Goal: Task Accomplishment & Management: Manage account settings

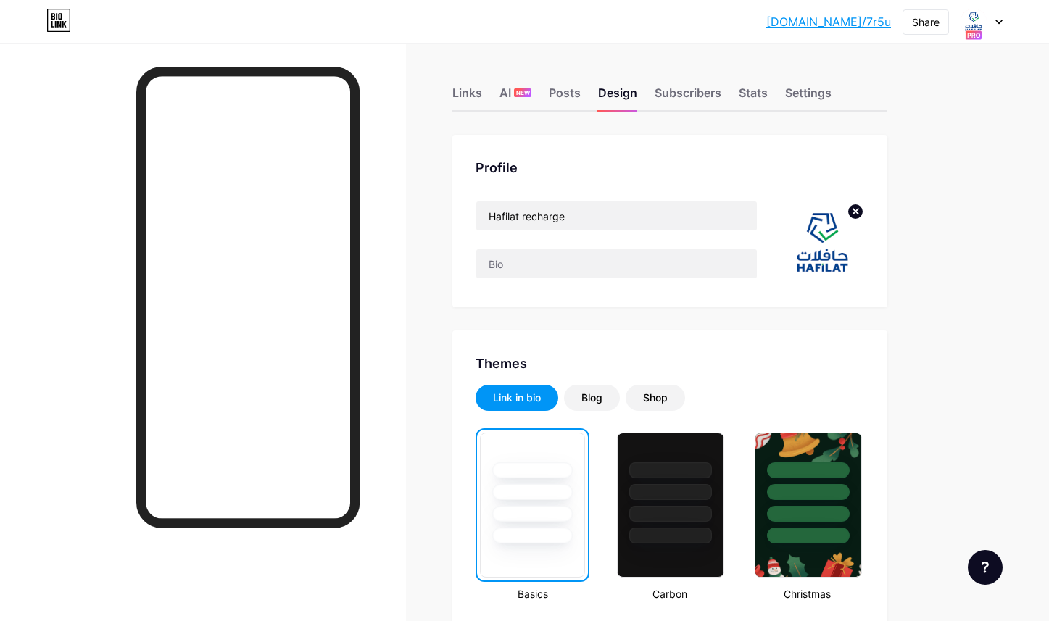
click at [998, 14] on div at bounding box center [981, 22] width 42 height 26
click at [994, 14] on div at bounding box center [981, 22] width 42 height 26
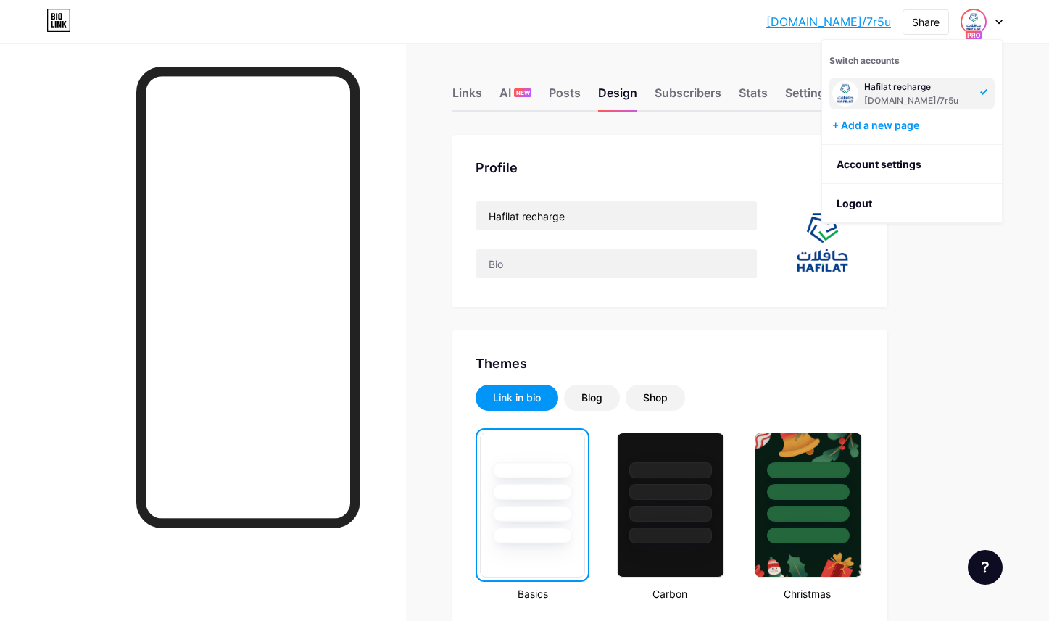
click at [901, 126] on div "+ Add a new page" at bounding box center [913, 125] width 162 height 14
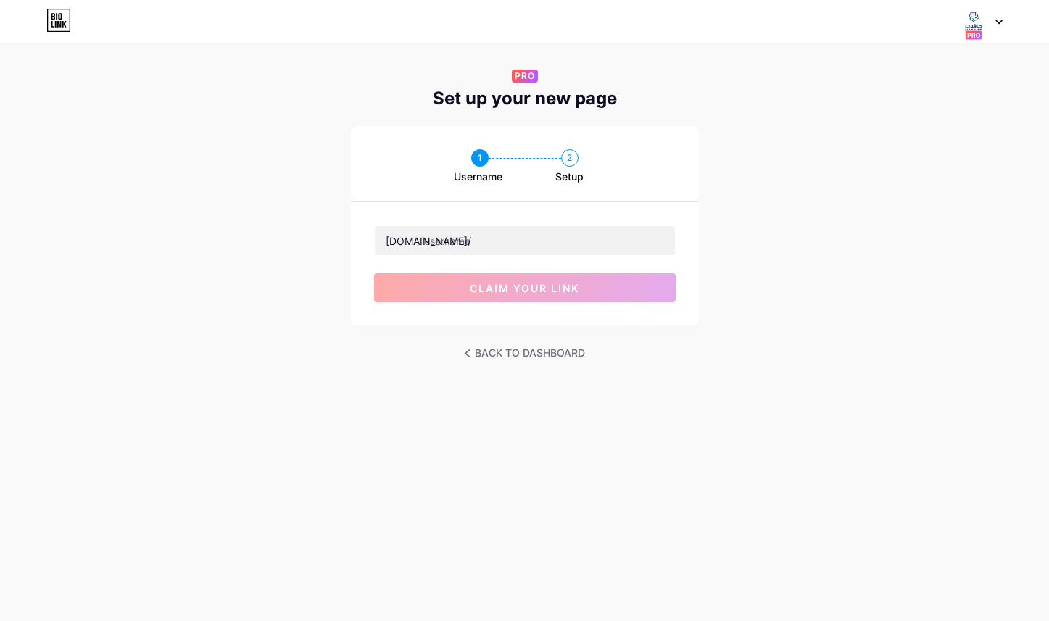
click at [603, 220] on div "bio.link/ claim your link" at bounding box center [525, 263] width 348 height 123
click at [603, 238] on input "text" at bounding box center [525, 240] width 300 height 29
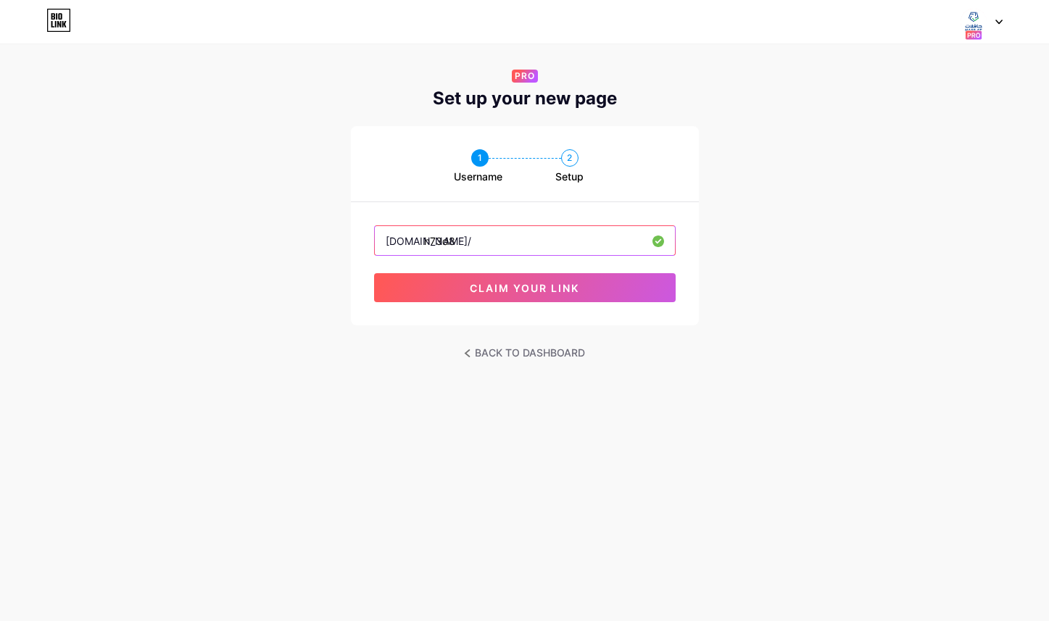
type input "h73d8"
click at [932, 312] on div "1 Username 2 Setup bio.link/ h73d8 claim your link" at bounding box center [524, 225] width 1049 height 199
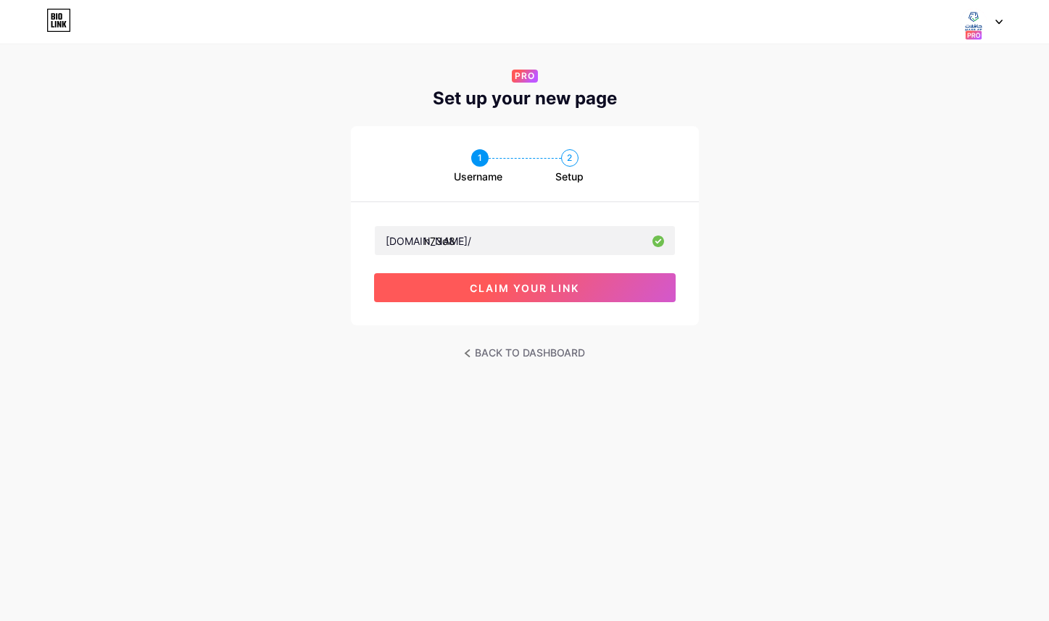
click at [663, 293] on button "claim your link" at bounding box center [524, 287] width 301 height 29
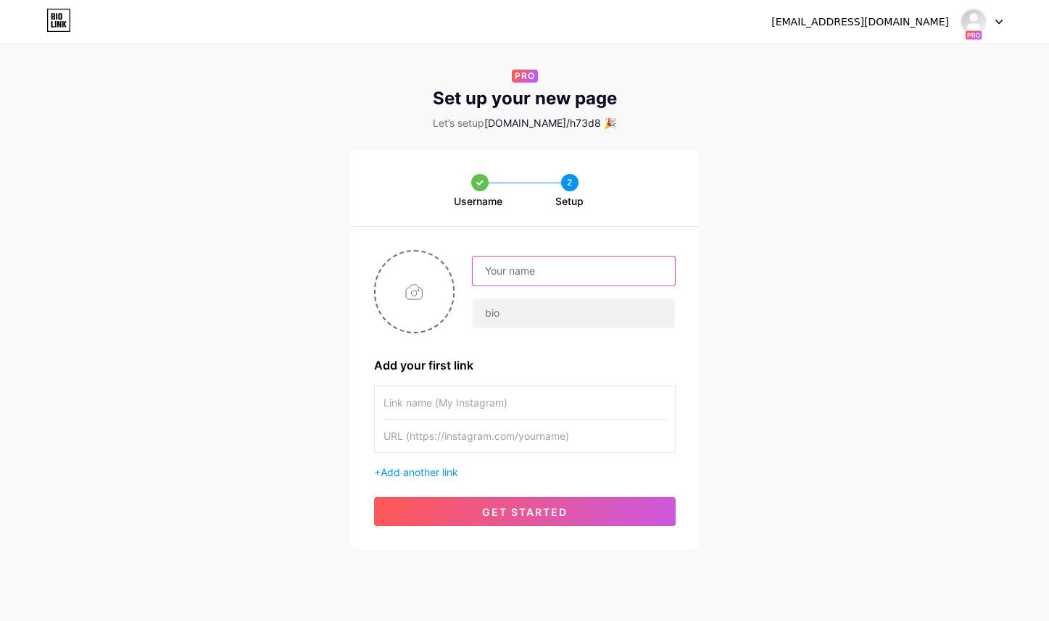
click at [607, 277] on input "text" at bounding box center [572, 271] width 201 height 29
click at [744, 201] on div "Username 2 Setup Add your first link + Add another link get started" at bounding box center [524, 350] width 1049 height 399
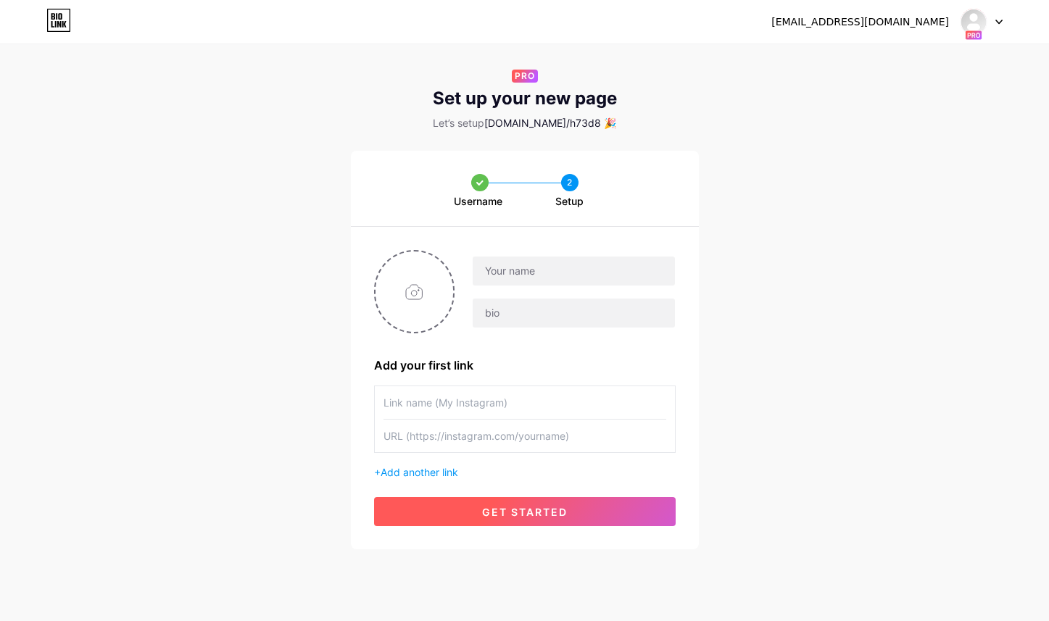
click at [520, 506] on span "get started" at bounding box center [525, 512] width 86 height 12
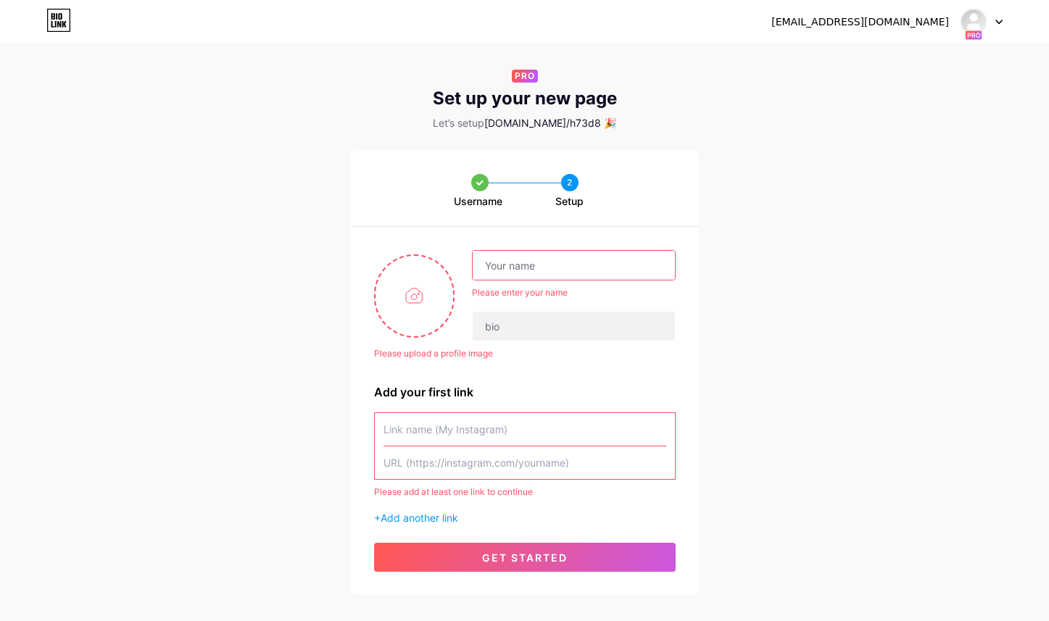
click at [559, 264] on input "text" at bounding box center [572, 265] width 201 height 29
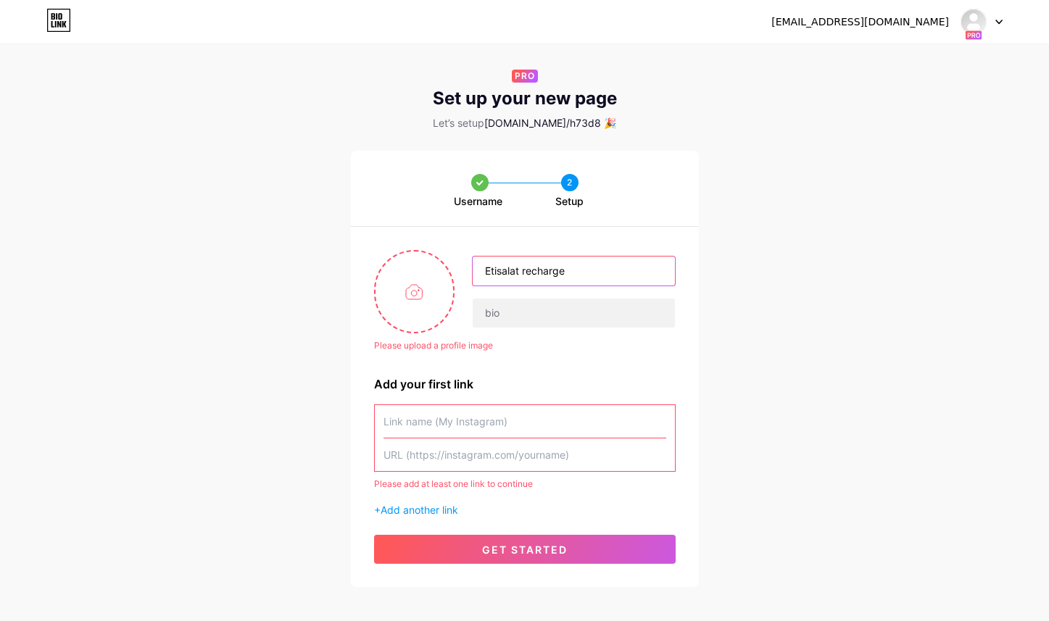
type input "Etisalat recharge"
click at [566, 350] on div "Please upload a profile image" at bounding box center [524, 345] width 301 height 13
click at [410, 300] on input "file" at bounding box center [414, 291] width 78 height 80
type input "C:\fakepath\373a0dd9-de7a-4ba2-b424-f5e09f2b0b21.jpg"
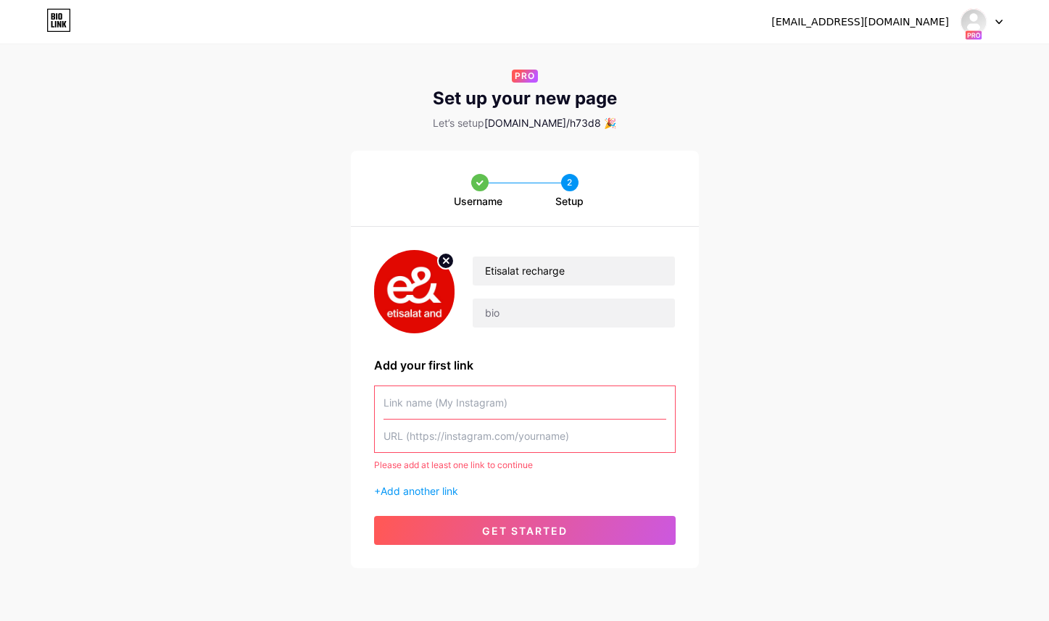
click at [522, 407] on input "text" at bounding box center [524, 402] width 283 height 33
click at [512, 528] on span "get started" at bounding box center [525, 531] width 86 height 12
click at [446, 487] on span "Add another link" at bounding box center [419, 491] width 78 height 12
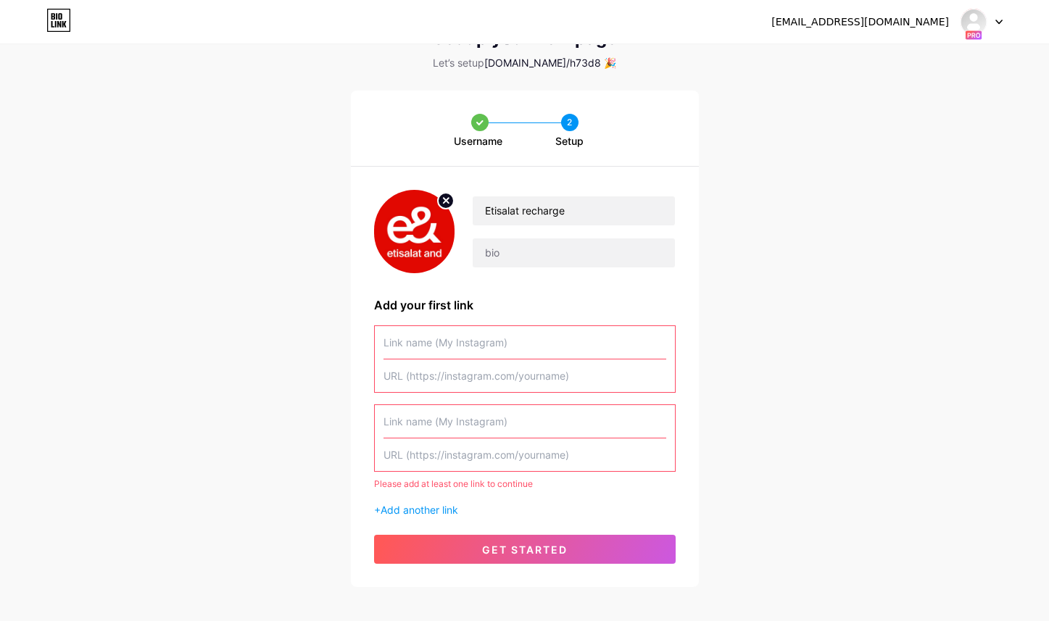
scroll to position [79, 0]
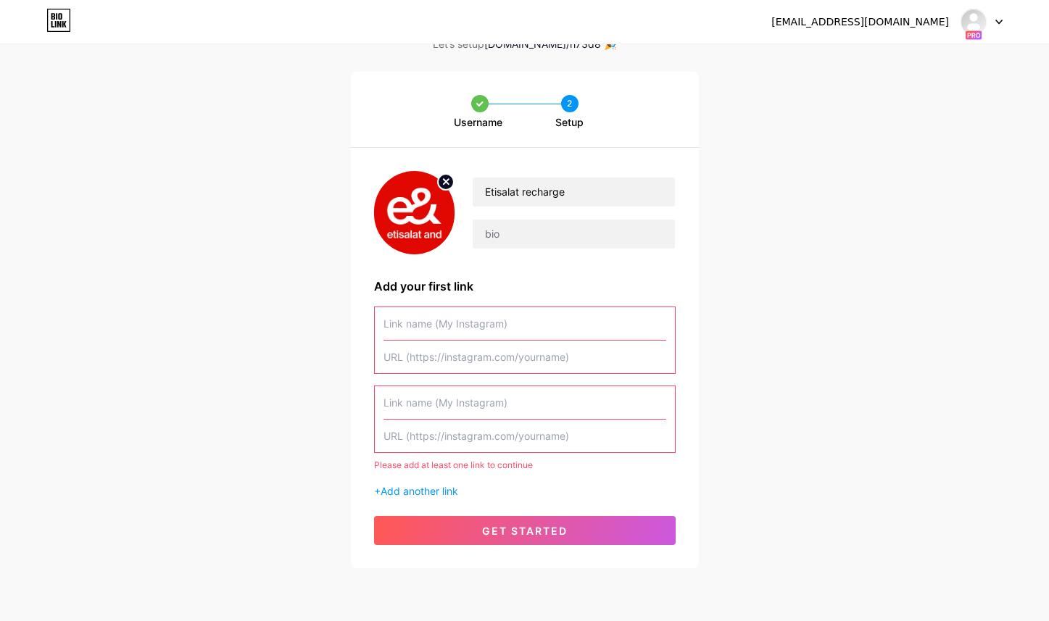
click at [483, 399] on input "text" at bounding box center [524, 402] width 283 height 33
click at [500, 351] on input "text" at bounding box center [524, 357] width 283 height 33
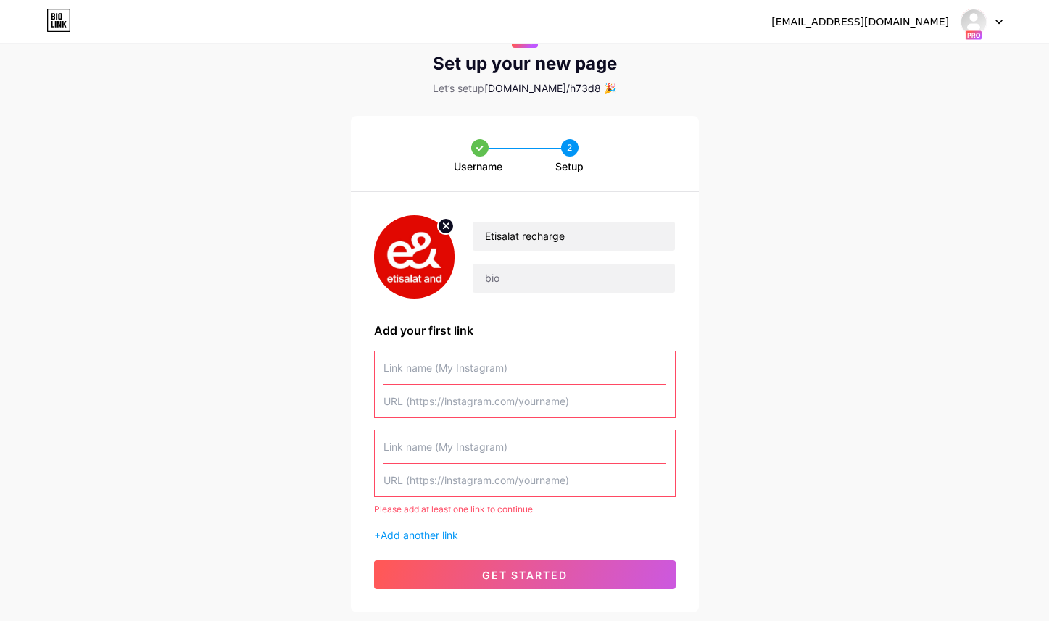
scroll to position [29, 0]
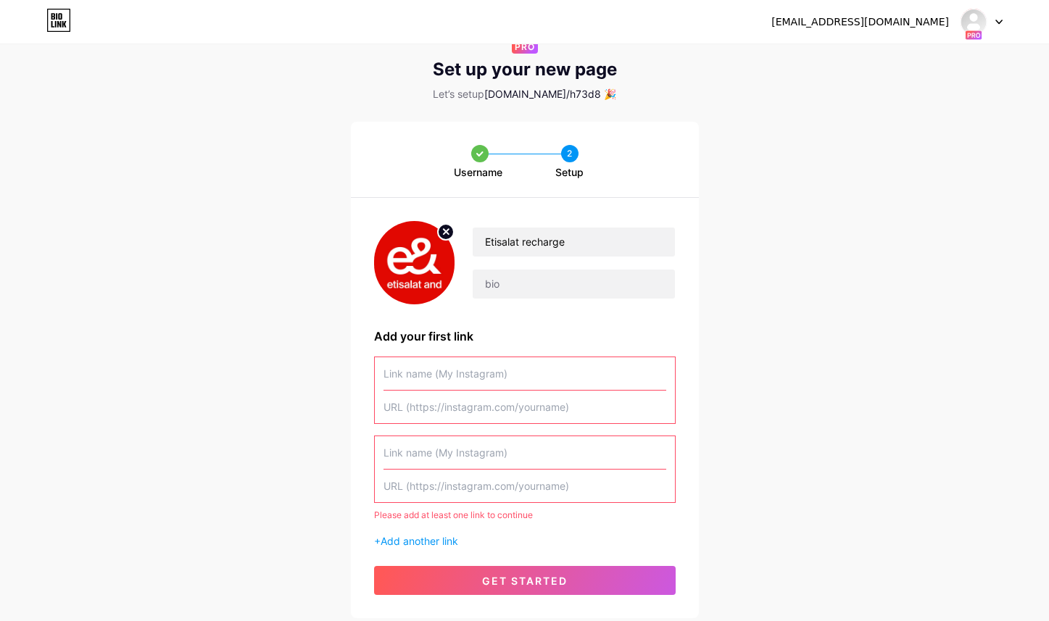
paste input "twitterheadersize.com"
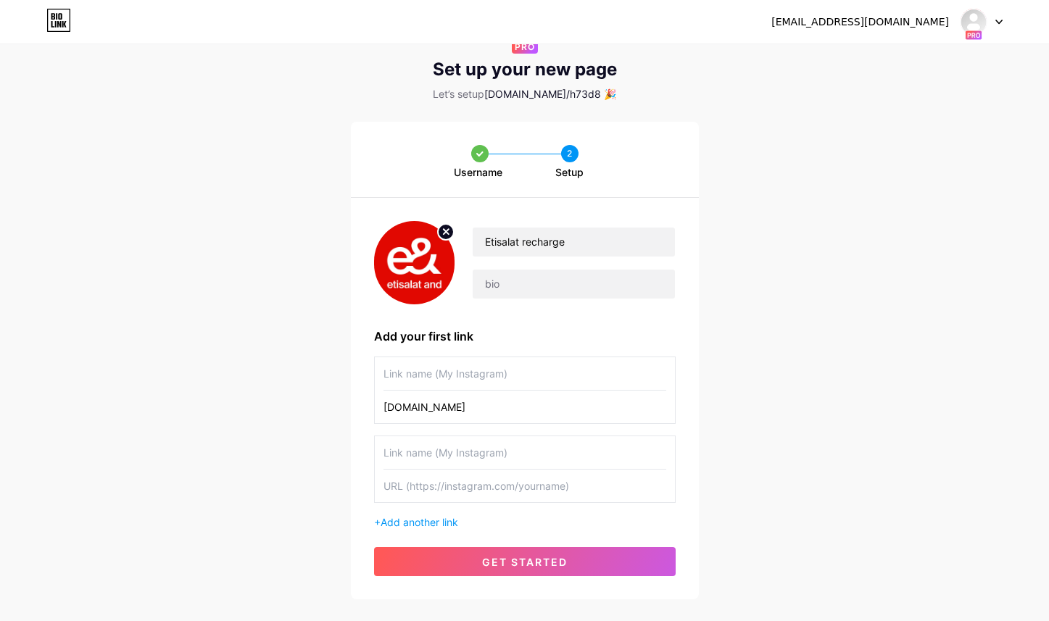
click at [385, 407] on input "twitterheadersize.com" at bounding box center [524, 407] width 283 height 33
type input "[URL][DOMAIN_NAME]"
click at [443, 375] on input "text" at bounding box center [524, 373] width 283 height 33
type input "Recharge Etisalat"
click at [722, 333] on div "Username 2 Setup Etisalat recharge Add your first link Recharge Etisalat https:…" at bounding box center [524, 361] width 1049 height 478
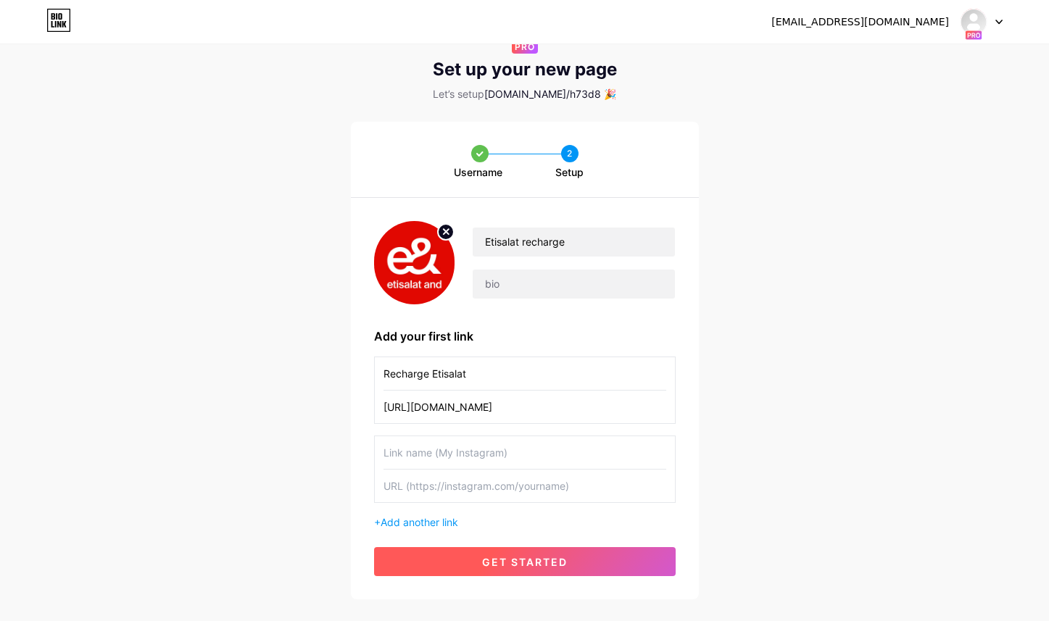
click at [570, 562] on button "get started" at bounding box center [524, 561] width 301 height 29
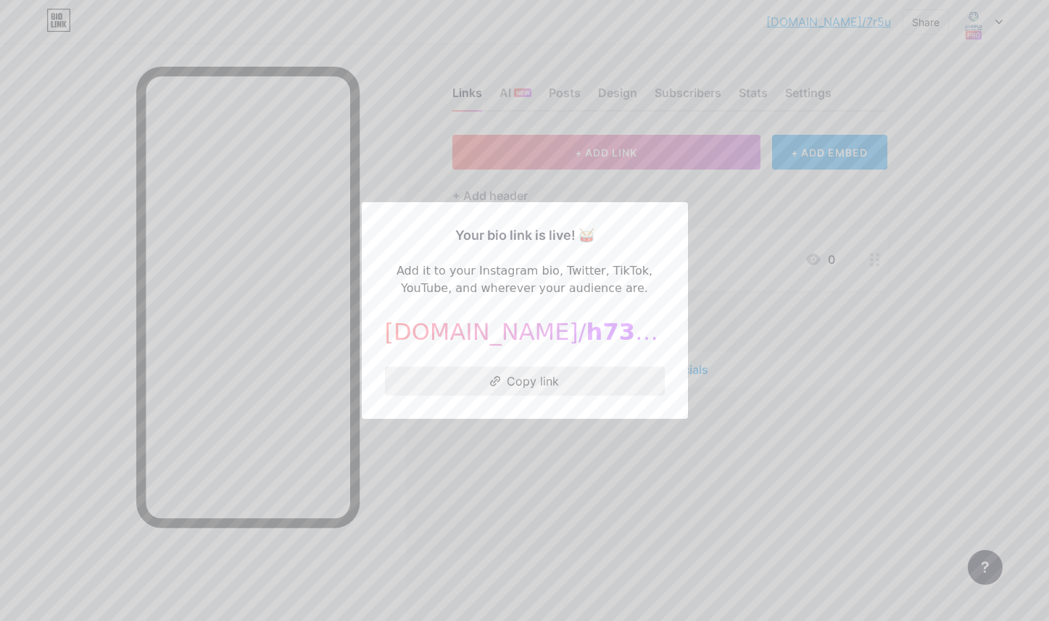
click at [534, 375] on button "Copy link" at bounding box center [525, 381] width 280 height 29
click at [586, 338] on span "h73d8" at bounding box center [626, 332] width 81 height 28
drag, startPoint x: 451, startPoint y: 324, endPoint x: 678, endPoint y: 324, distance: 226.1
click at [678, 324] on div "Your bio link is live! 🥁 Add it to your Instagram bio, Twitter, TikTok, YouTube…" at bounding box center [525, 310] width 326 height 217
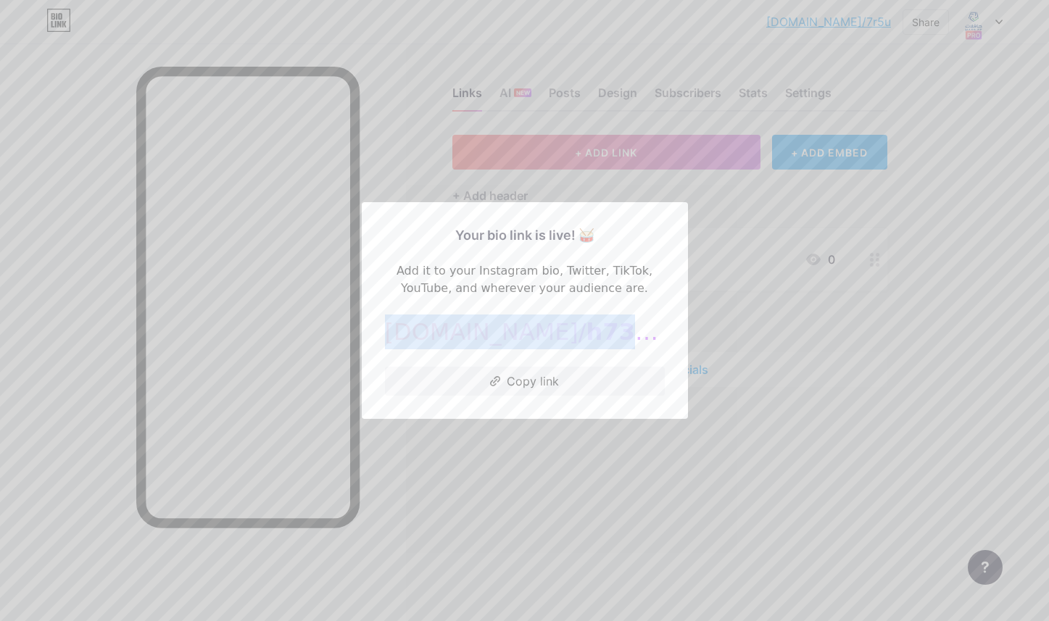
copy div "bio.link/ h73d8"
click at [746, 191] on div at bounding box center [524, 310] width 1049 height 621
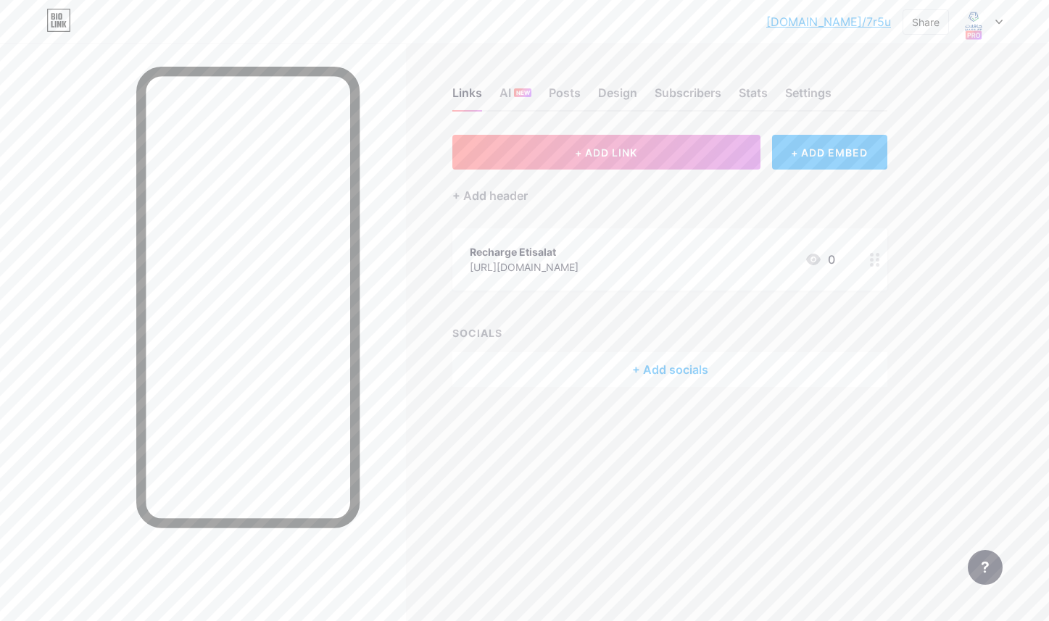
click at [878, 25] on link "[DOMAIN_NAME]/7r5u" at bounding box center [828, 21] width 125 height 17
click at [993, 15] on div at bounding box center [981, 22] width 42 height 26
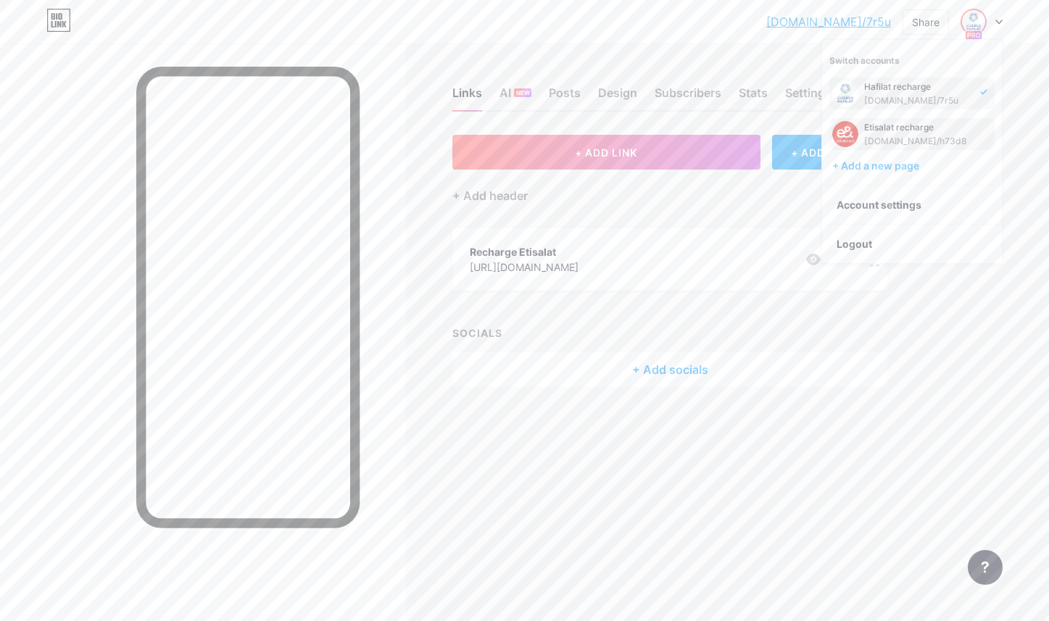
click at [919, 123] on div "Etisalat recharge" at bounding box center [917, 128] width 107 height 12
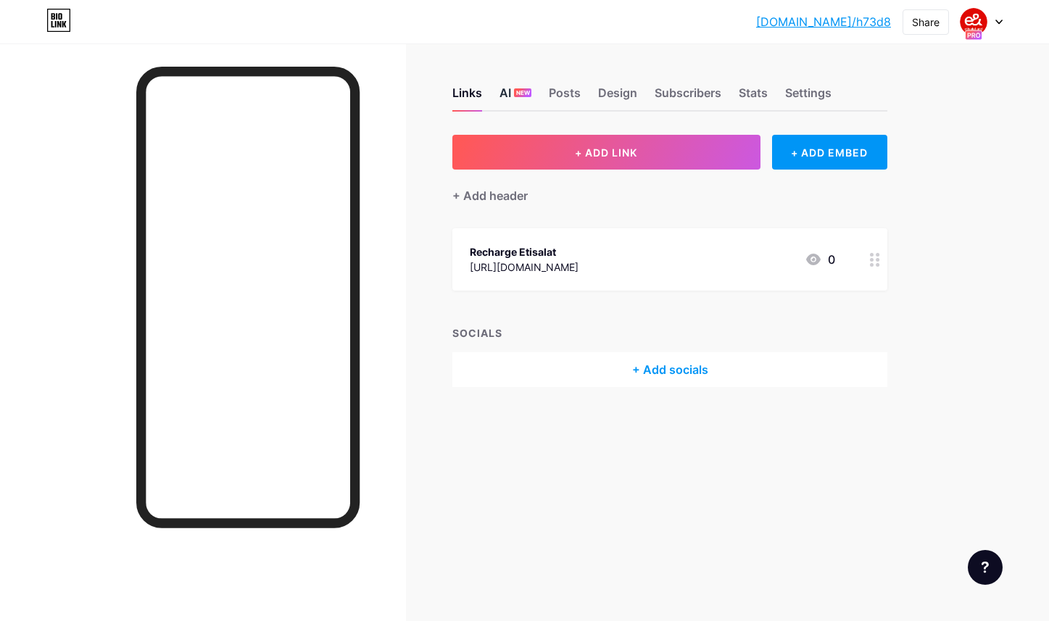
click at [514, 104] on div "AI NEW" at bounding box center [515, 97] width 32 height 26
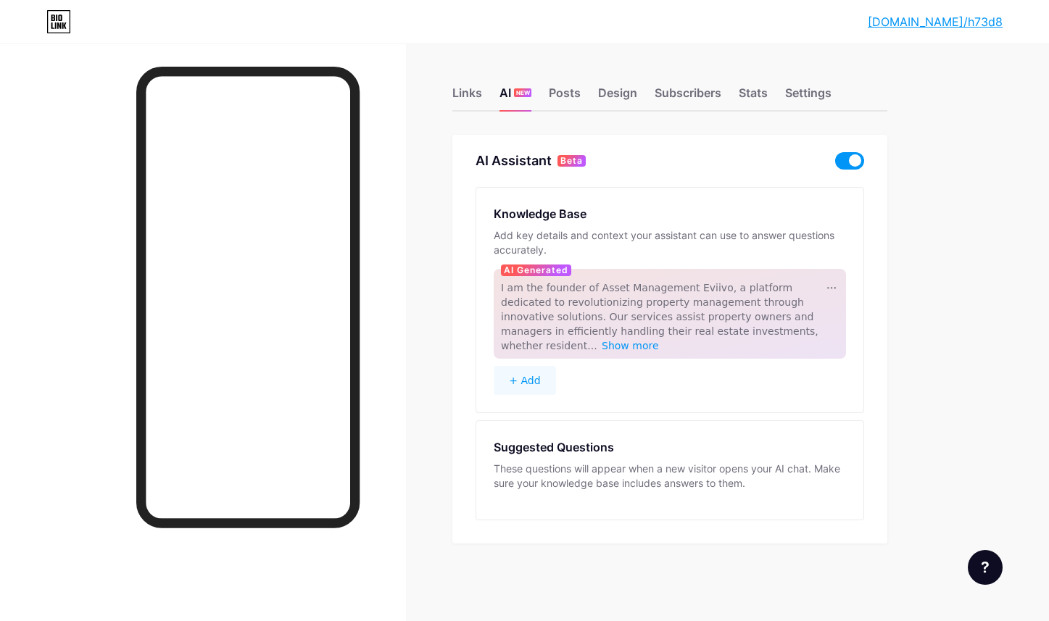
click at [847, 163] on span at bounding box center [849, 160] width 29 height 17
click at [835, 164] on input "checkbox" at bounding box center [835, 164] width 0 height 0
click at [473, 92] on div "Links" at bounding box center [467, 97] width 30 height 26
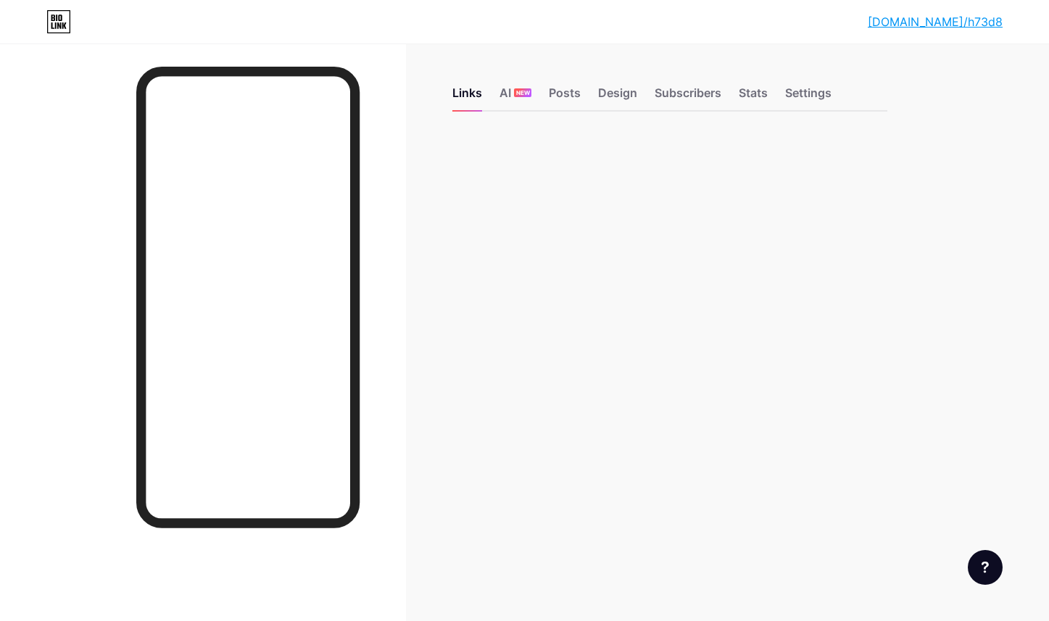
click at [580, 91] on div "Links AI NEW Posts Design Subscribers Stats Settings" at bounding box center [669, 86] width 435 height 51
click at [571, 94] on div "Posts" at bounding box center [565, 97] width 32 height 26
click at [478, 96] on div "Links" at bounding box center [467, 97] width 30 height 26
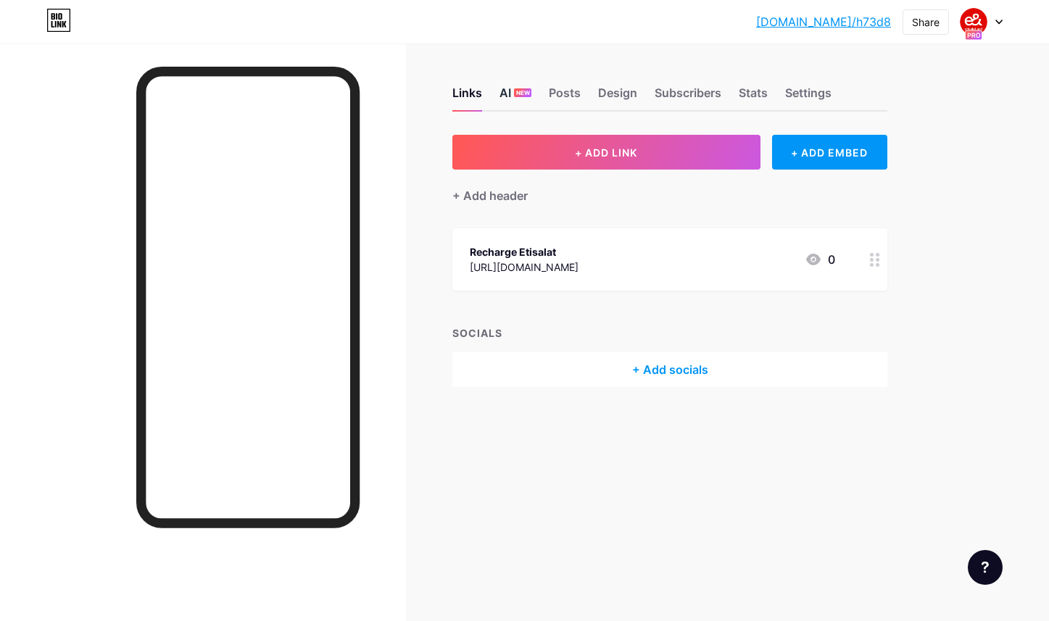
click at [522, 96] on span "NEW" at bounding box center [523, 92] width 14 height 9
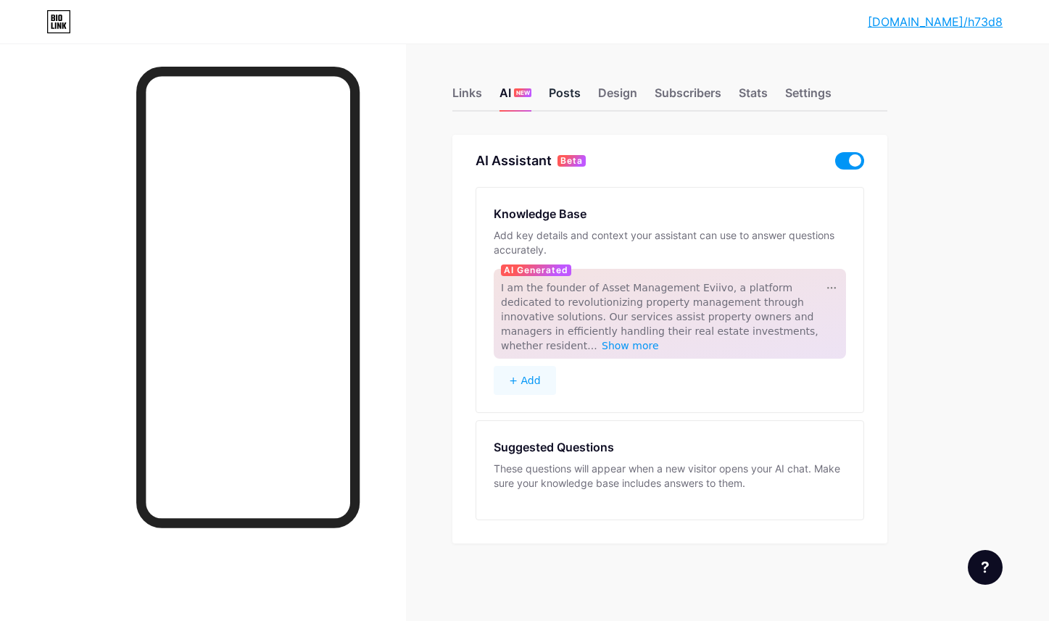
click at [551, 97] on div "Posts" at bounding box center [565, 97] width 32 height 26
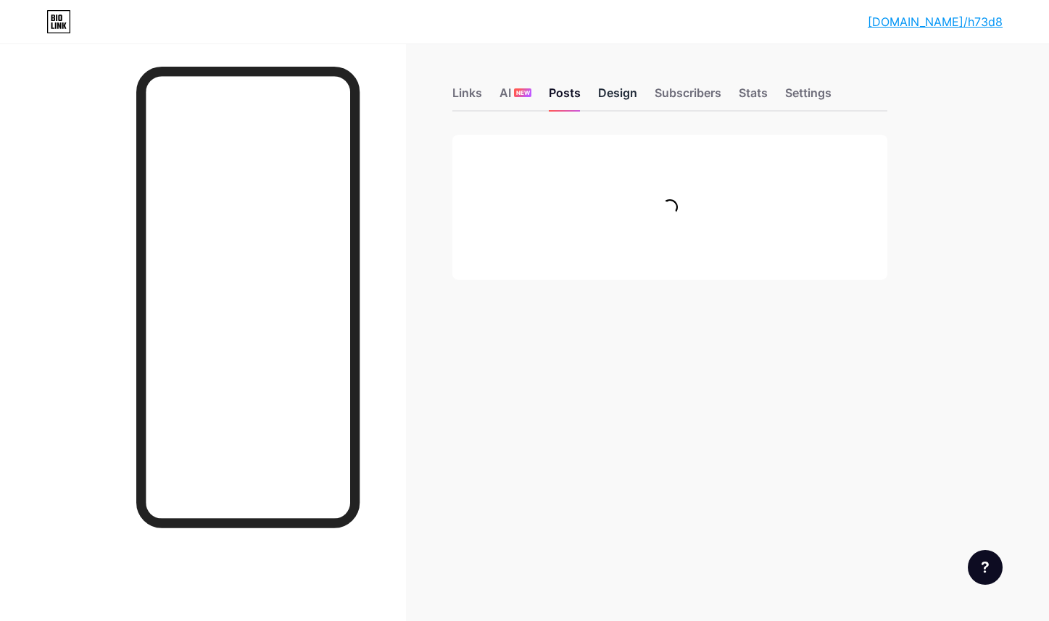
click at [600, 97] on div "Design" at bounding box center [617, 97] width 39 height 26
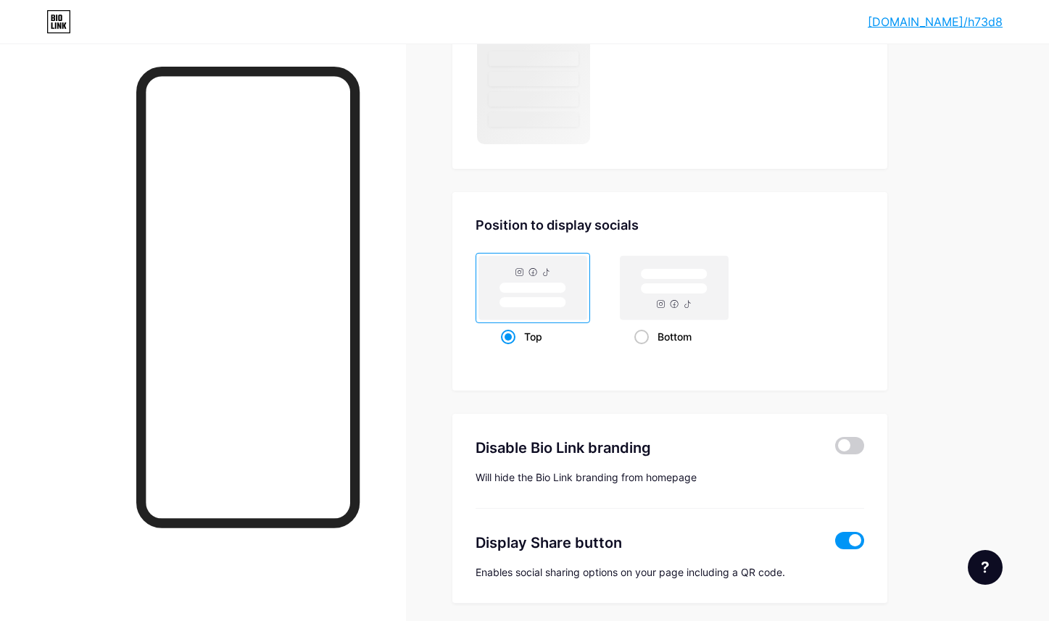
scroll to position [1063, 0]
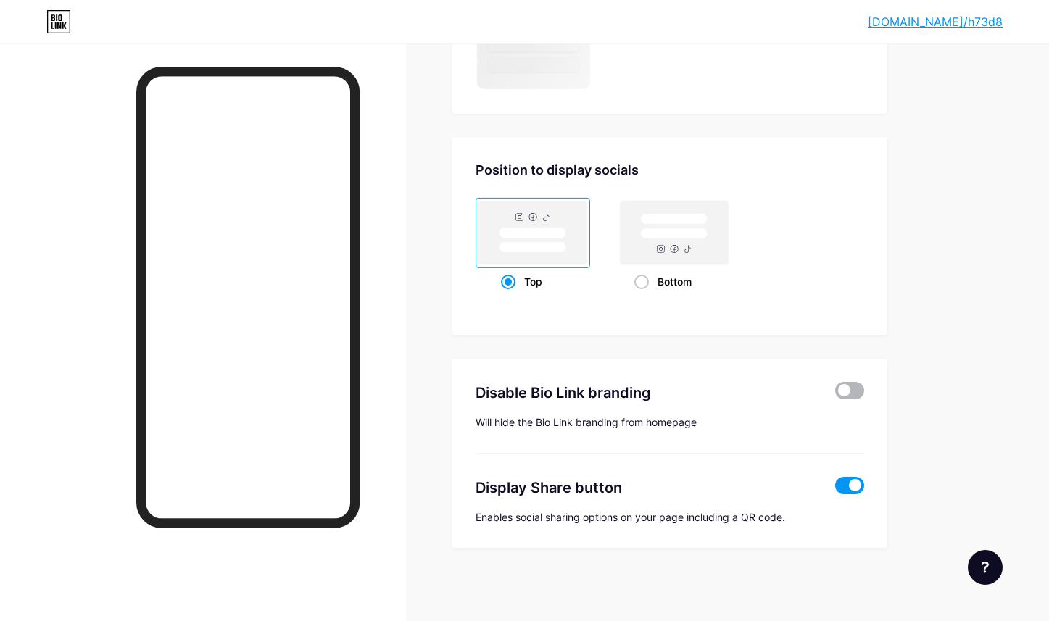
click at [849, 388] on span at bounding box center [849, 390] width 29 height 17
click at [835, 394] on input "checkbox" at bounding box center [835, 394] width 0 height 0
click at [851, 490] on span at bounding box center [849, 485] width 29 height 17
click at [835, 489] on input "checkbox" at bounding box center [835, 489] width 0 height 0
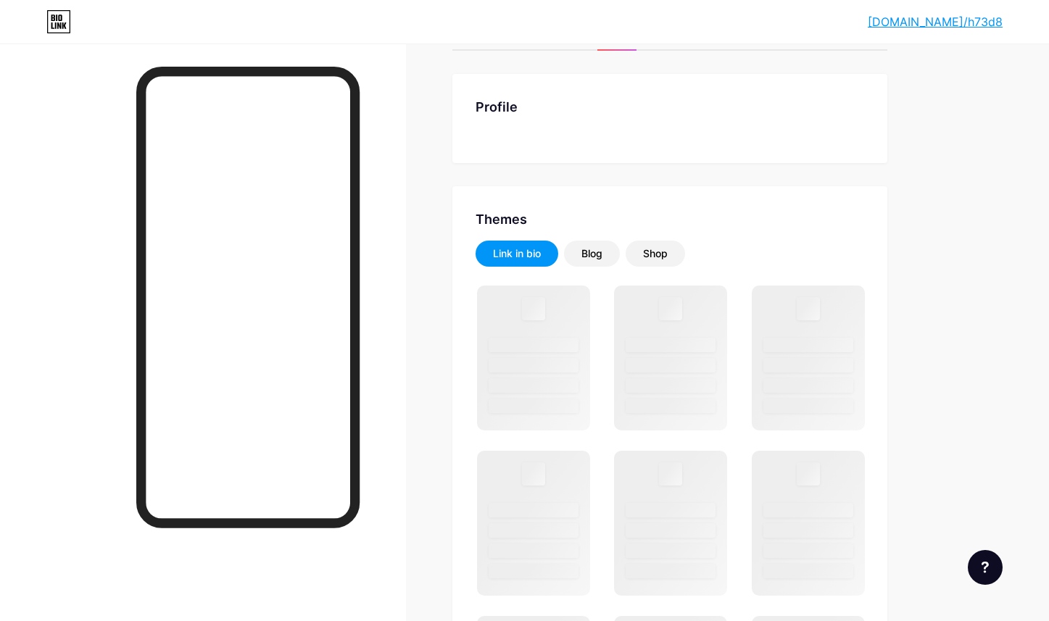
scroll to position [0, 0]
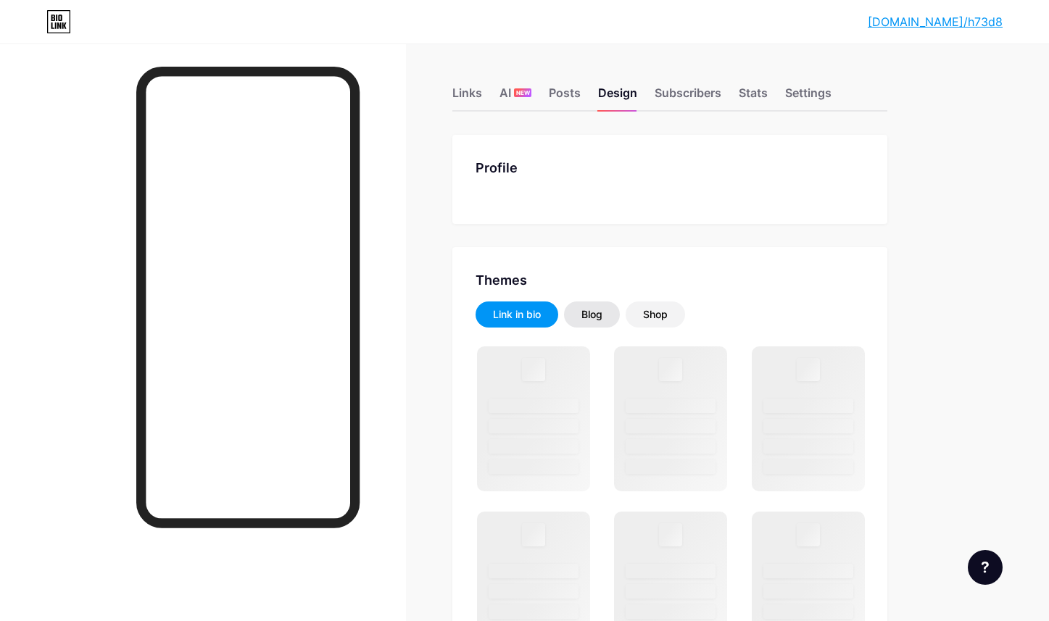
click at [607, 310] on div "Blog" at bounding box center [592, 314] width 56 height 26
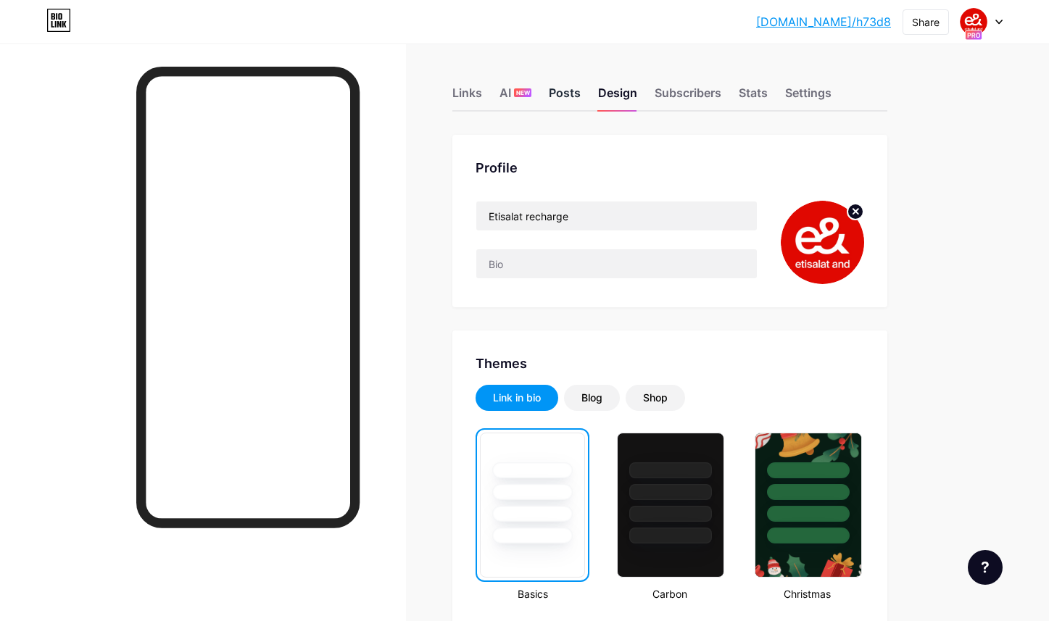
click at [568, 97] on div "Posts" at bounding box center [565, 97] width 32 height 26
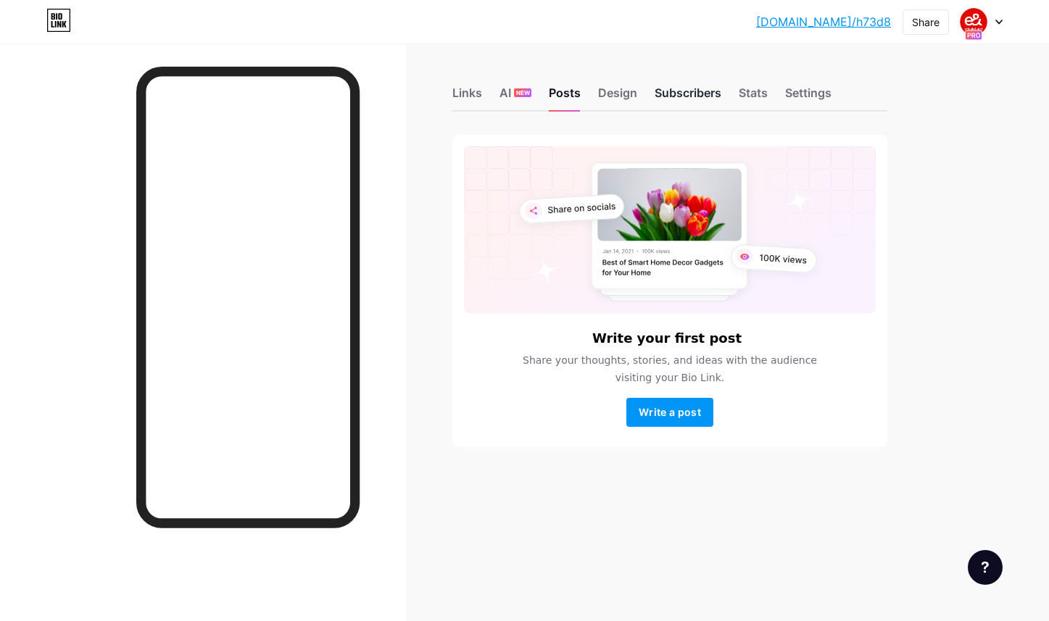
click at [667, 92] on div "Subscribers" at bounding box center [687, 97] width 67 height 26
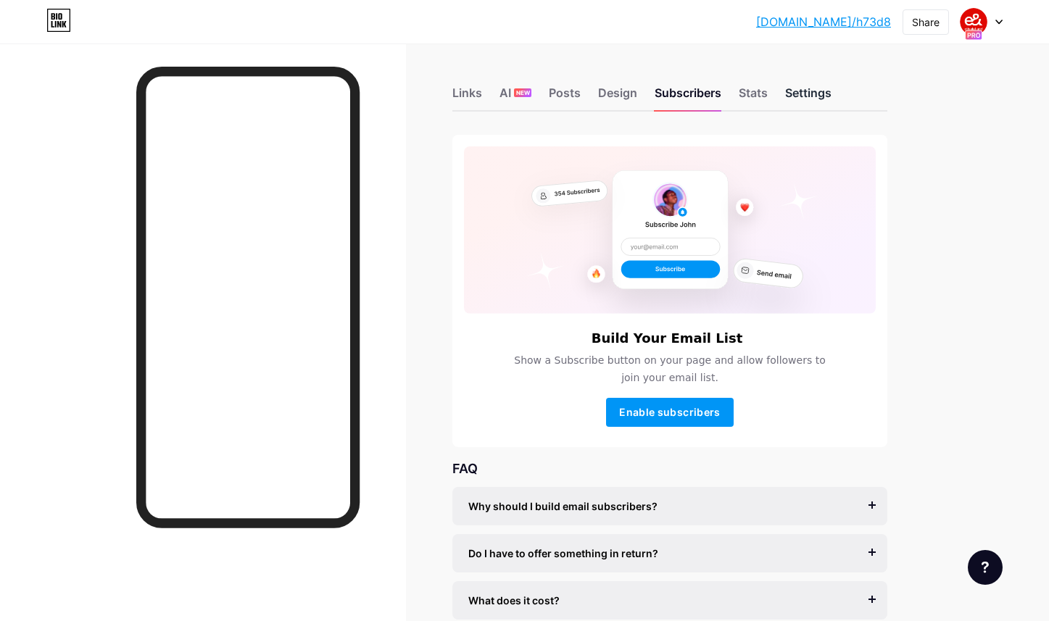
click at [799, 89] on div "Settings" at bounding box center [808, 97] width 46 height 26
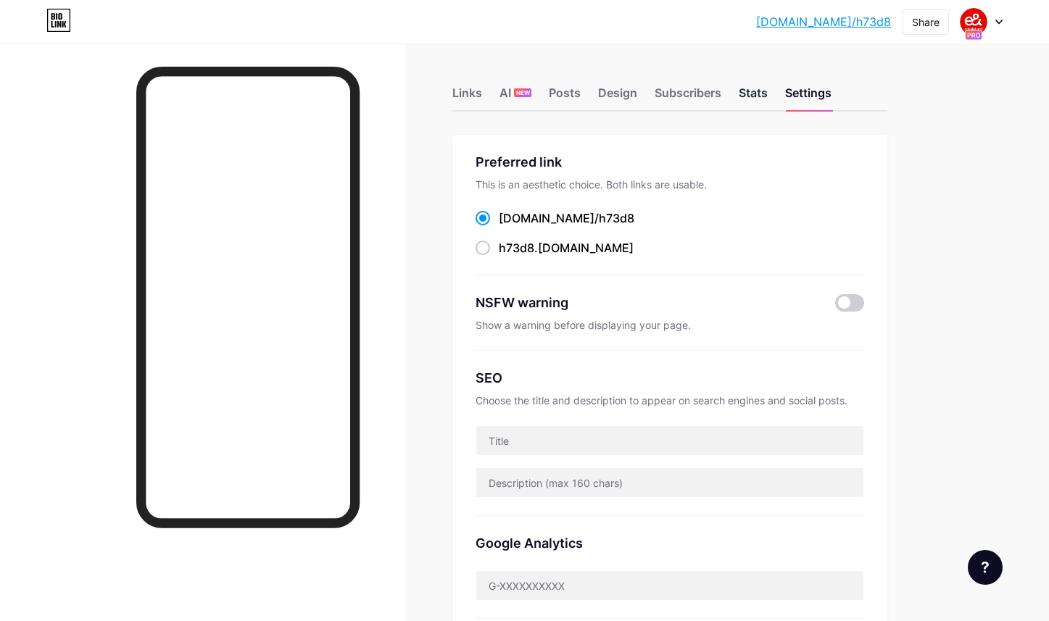
click at [746, 94] on div "Stats" at bounding box center [752, 97] width 29 height 26
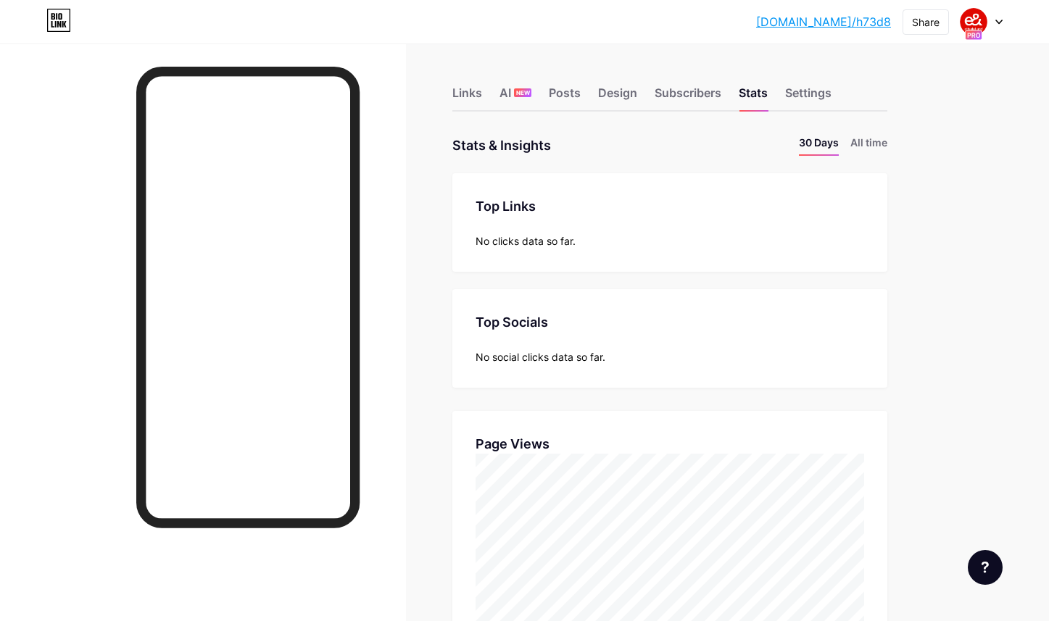
scroll to position [621, 1049]
click at [679, 92] on div "Subscribers" at bounding box center [687, 97] width 67 height 26
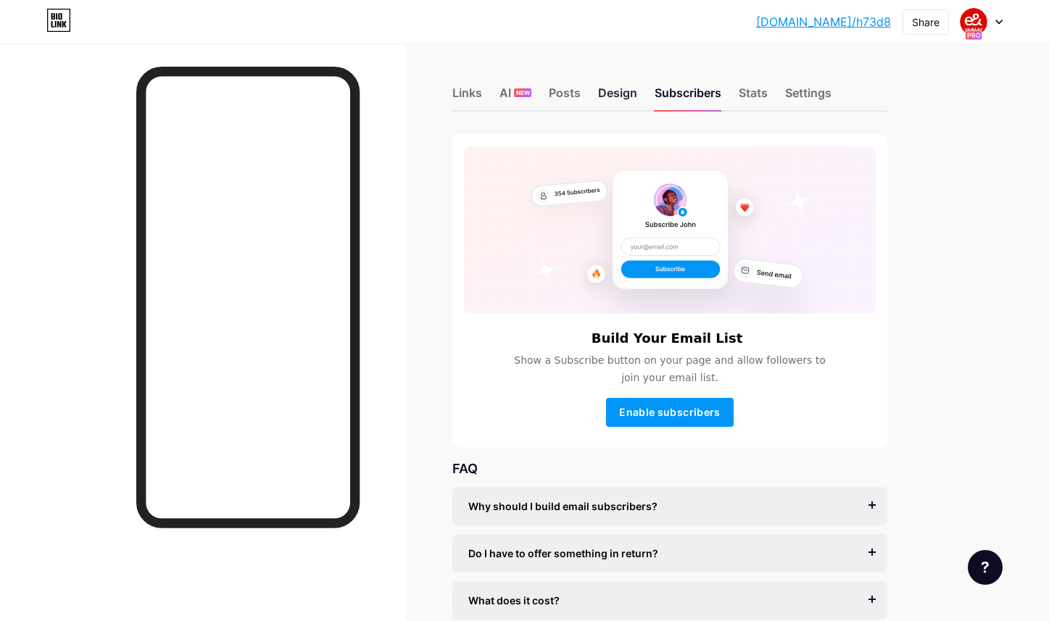
click at [613, 88] on div "Design" at bounding box center [617, 97] width 39 height 26
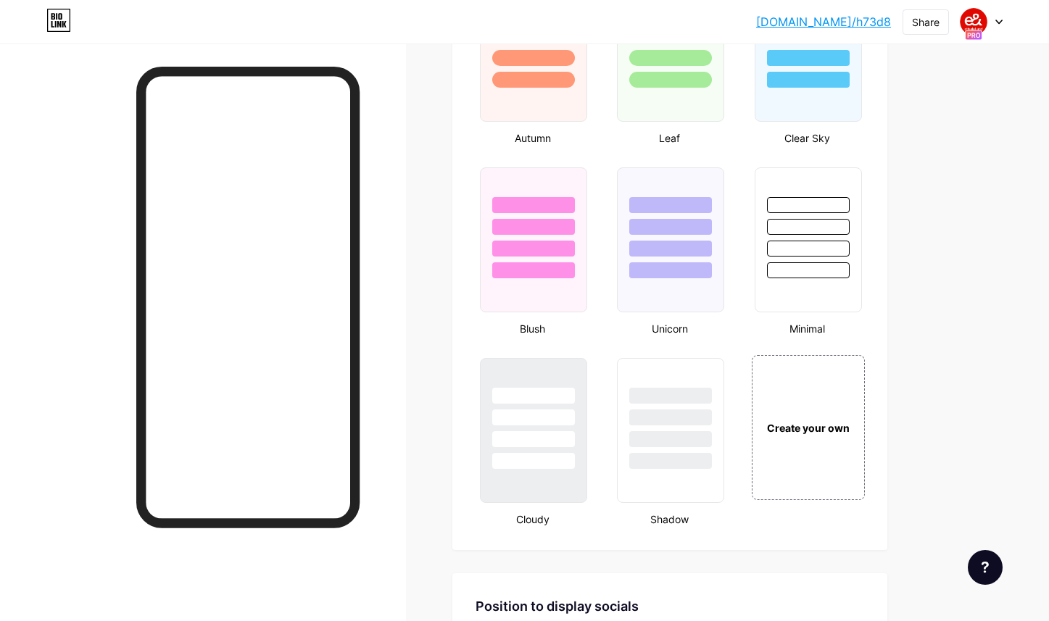
scroll to position [1845, 0]
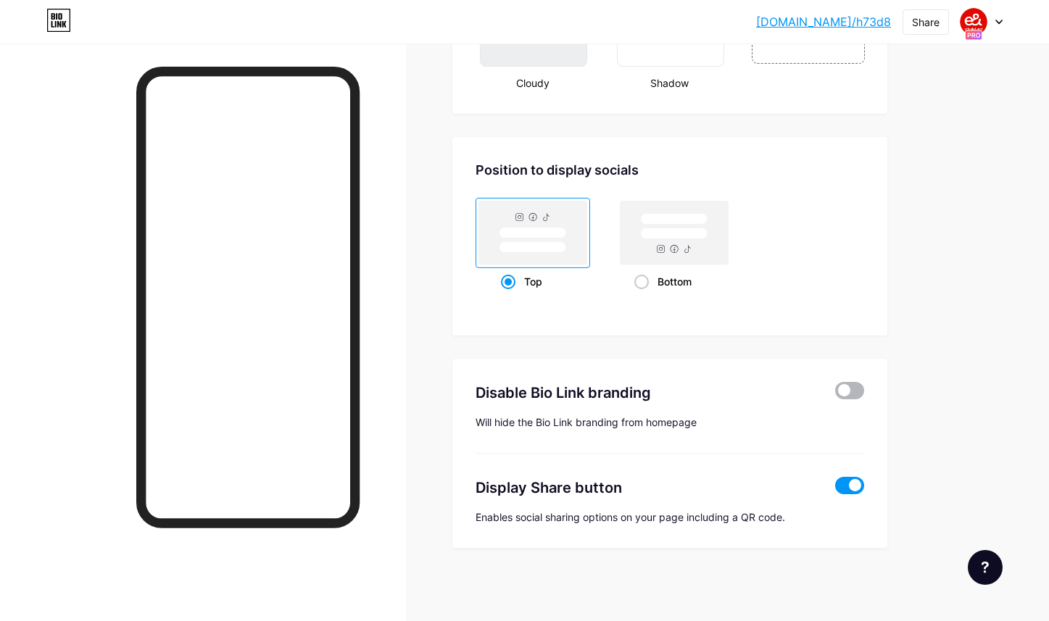
click at [851, 392] on span at bounding box center [849, 390] width 29 height 17
click at [835, 394] on input "checkbox" at bounding box center [835, 394] width 0 height 0
click at [848, 488] on span at bounding box center [849, 485] width 29 height 17
click at [835, 489] on input "checkbox" at bounding box center [835, 489] width 0 height 0
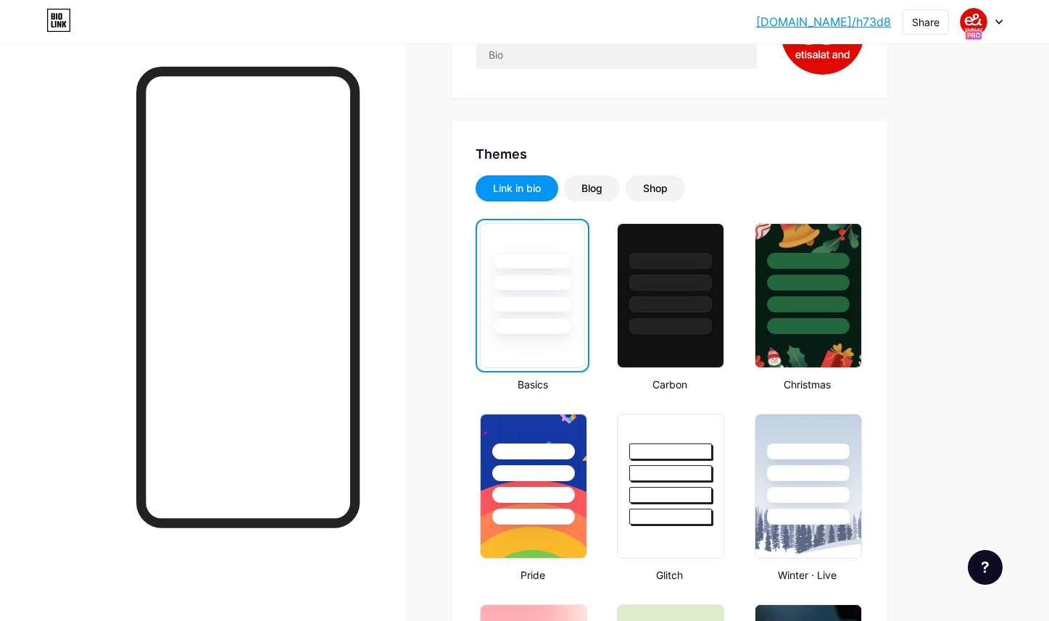
scroll to position [0, 0]
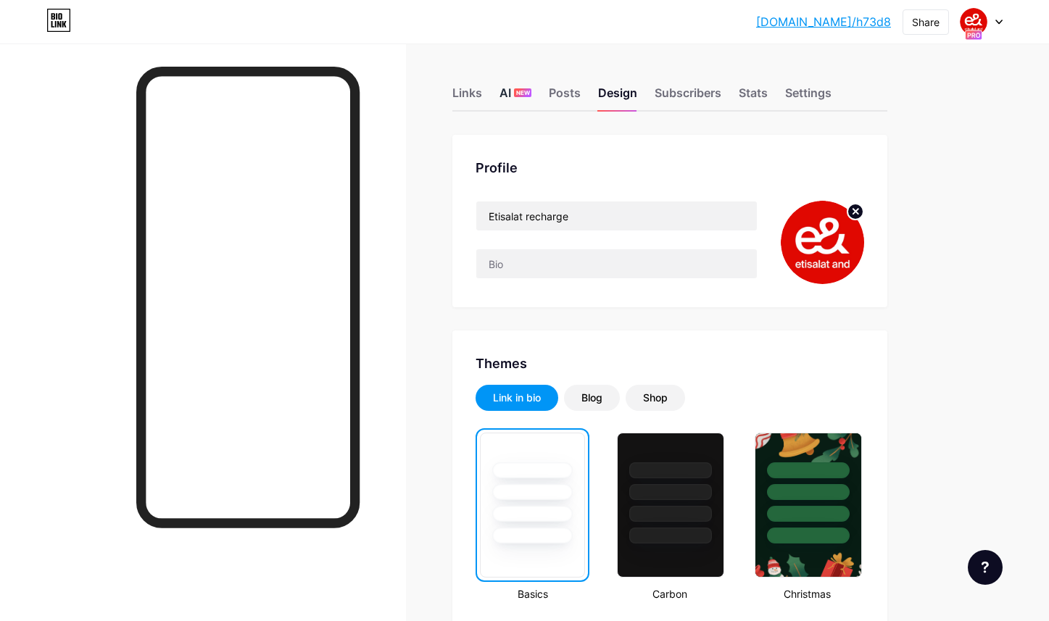
click at [509, 93] on div "AI NEW" at bounding box center [515, 97] width 32 height 26
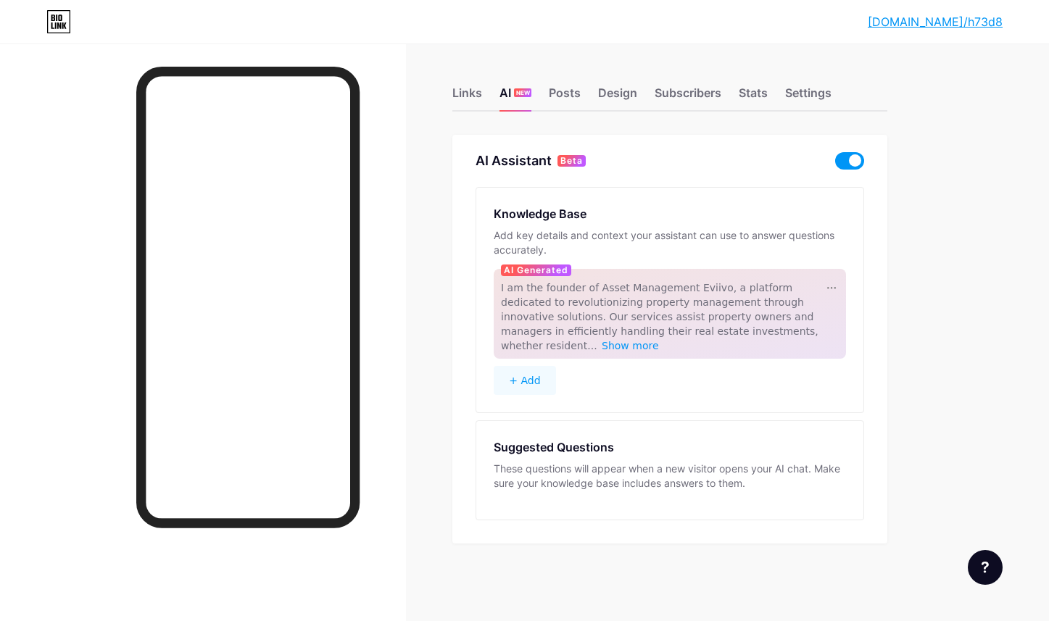
click at [841, 156] on span at bounding box center [849, 160] width 29 height 17
click at [835, 164] on input "checkbox" at bounding box center [835, 164] width 0 height 0
click at [940, 157] on div "Links AI NEW Posts Design Subscribers Stats Settings AI Assistant Beta Knowledg…" at bounding box center [474, 329] width 948 height 572
click at [468, 98] on div "Links" at bounding box center [467, 97] width 30 height 26
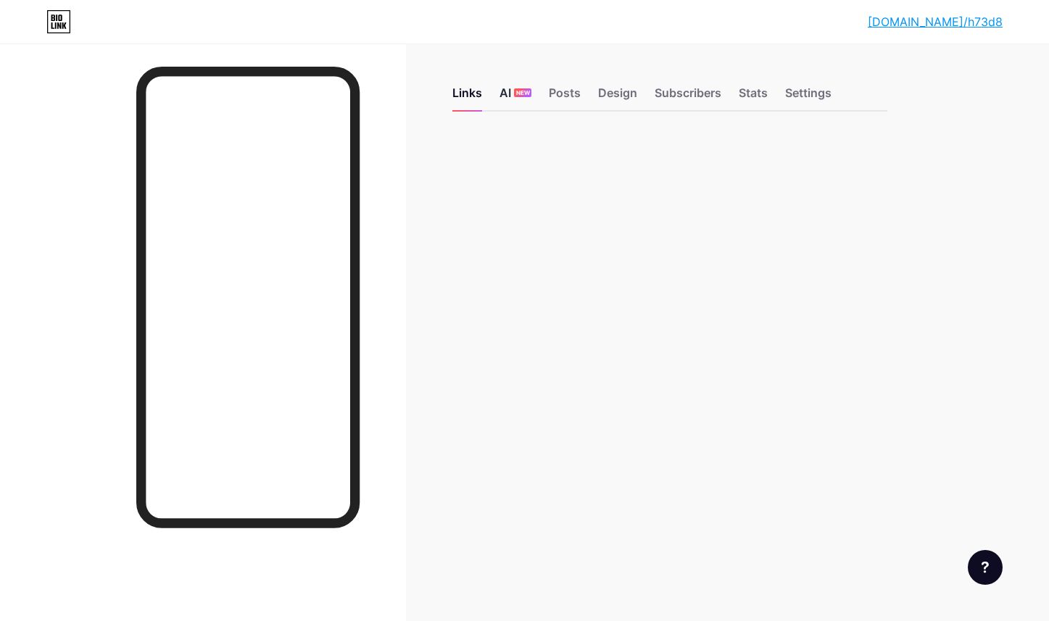
click at [506, 96] on div "AI NEW" at bounding box center [515, 97] width 32 height 26
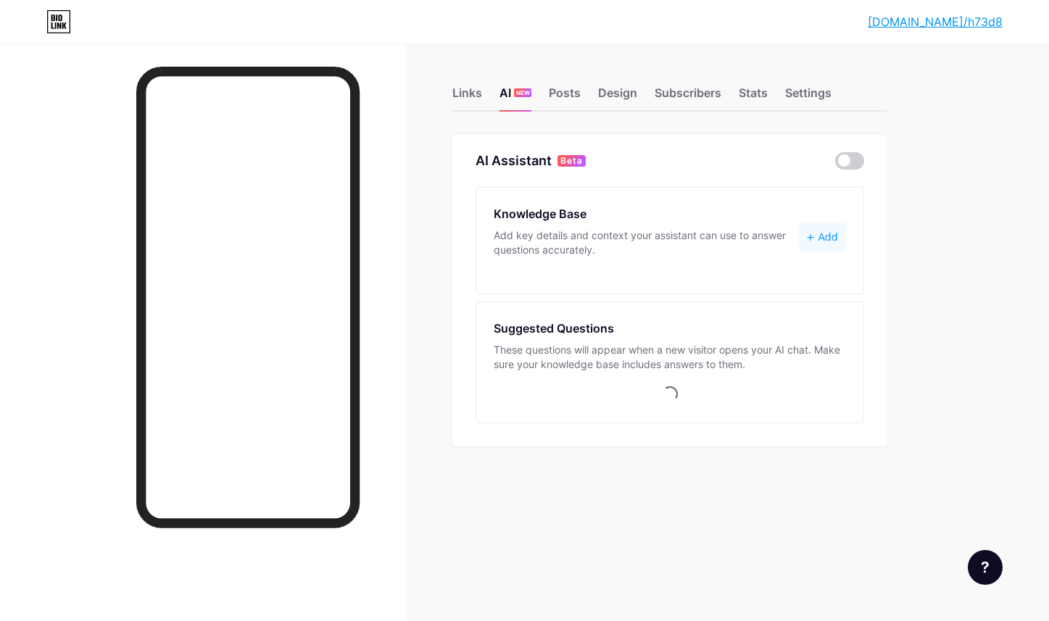
click at [971, 24] on link "[DOMAIN_NAME]/h73d8" at bounding box center [934, 21] width 135 height 17
click at [849, 163] on span at bounding box center [849, 160] width 29 height 17
click at [835, 164] on input "checkbox" at bounding box center [835, 164] width 0 height 0
click at [849, 163] on span at bounding box center [849, 160] width 29 height 17
click at [835, 164] on input "checkbox" at bounding box center [835, 164] width 0 height 0
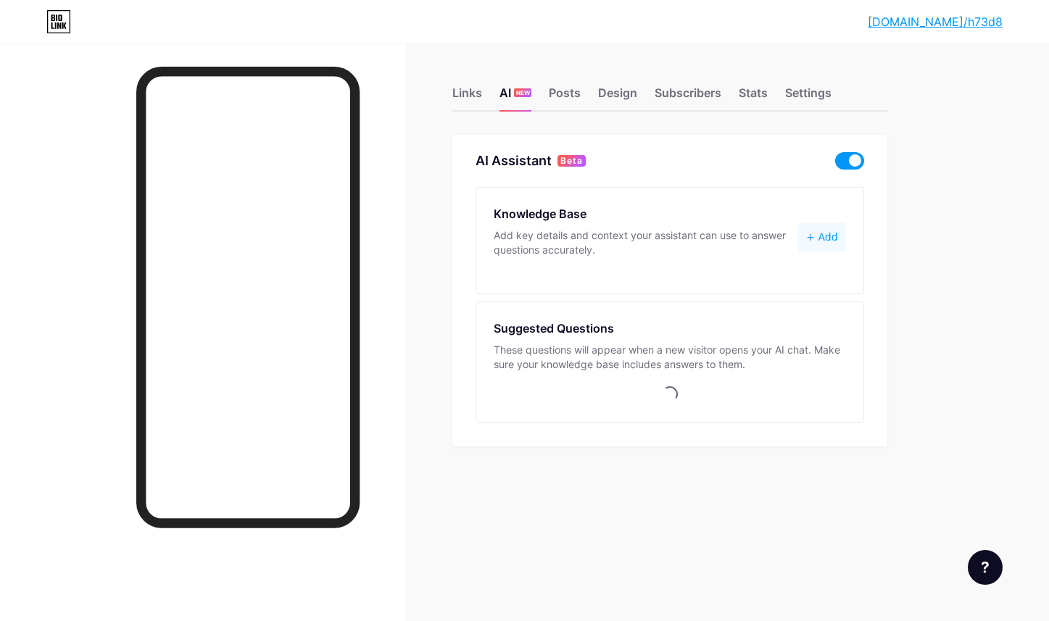
click at [845, 156] on span at bounding box center [849, 160] width 29 height 17
click at [835, 164] on input "checkbox" at bounding box center [835, 164] width 0 height 0
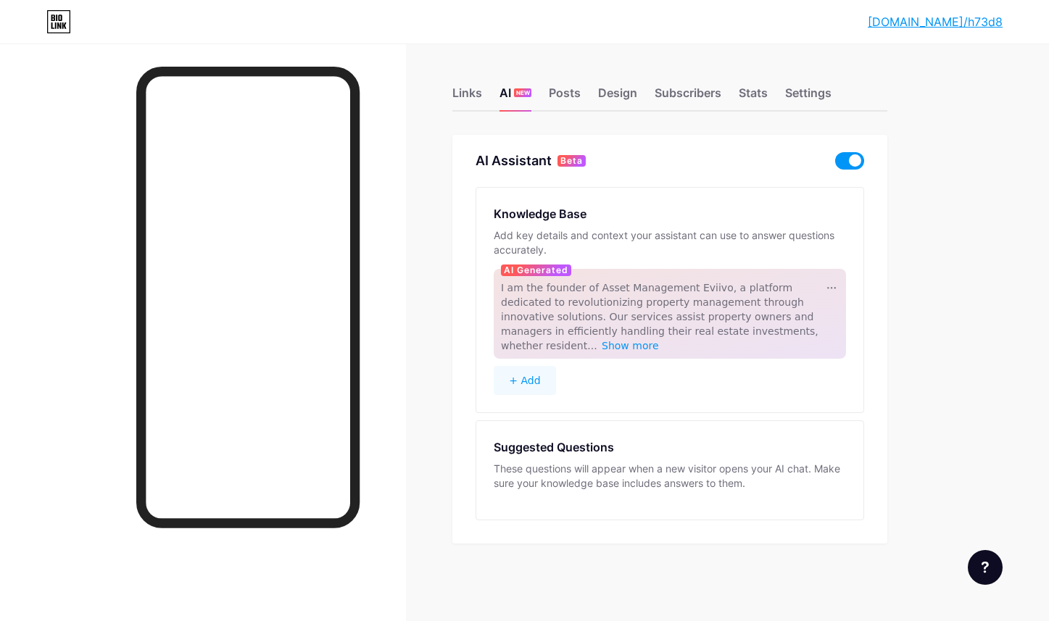
click at [845, 159] on span at bounding box center [849, 160] width 29 height 17
click at [835, 164] on input "checkbox" at bounding box center [835, 164] width 0 height 0
click at [916, 165] on div "Links AI NEW Posts Design Subscribers Stats Settings AI Assistant Beta Knowledg…" at bounding box center [474, 329] width 948 height 572
click at [786, 96] on div "Settings" at bounding box center [808, 97] width 46 height 26
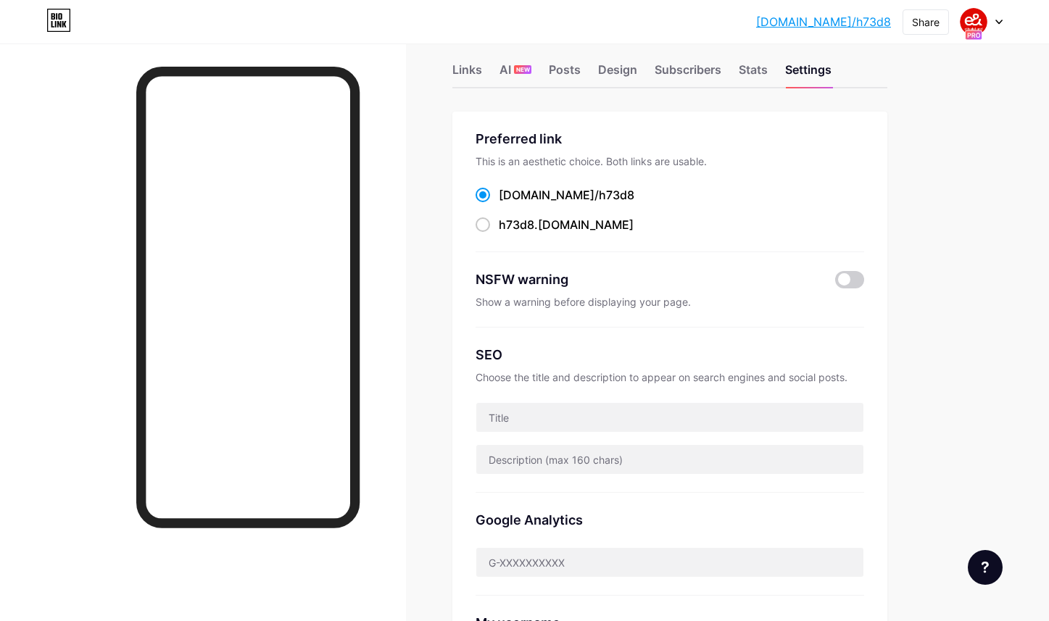
scroll to position [3, 0]
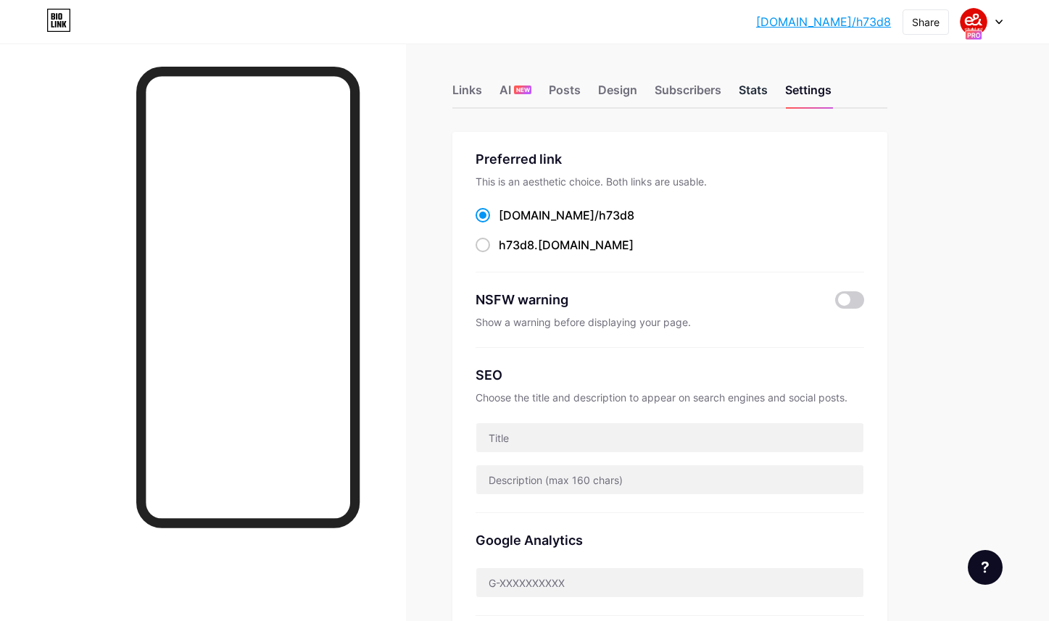
click at [750, 90] on div "Stats" at bounding box center [752, 94] width 29 height 26
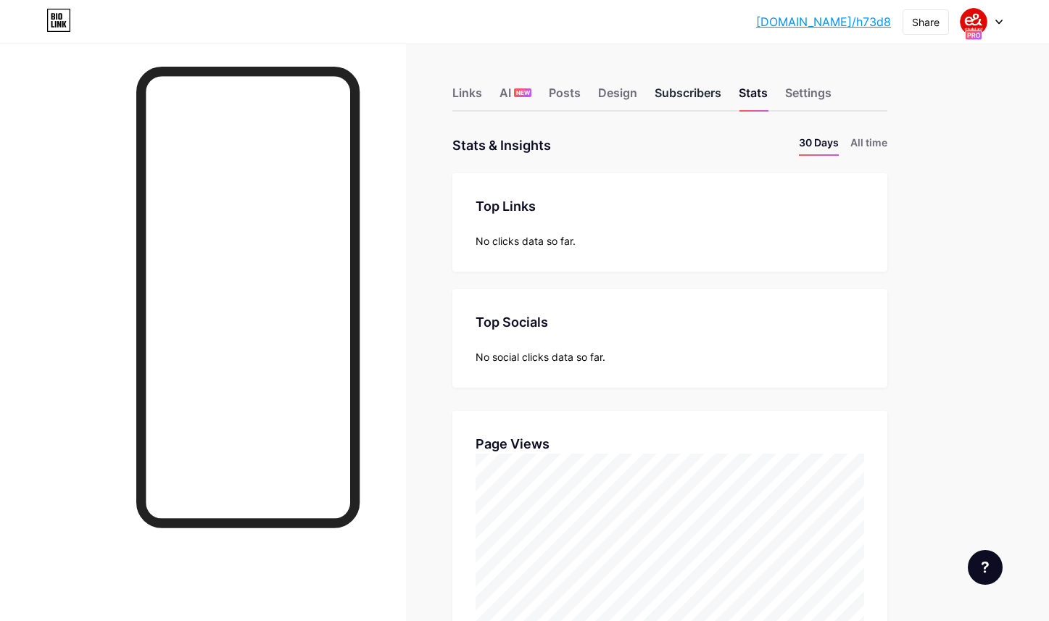
scroll to position [621, 1049]
click at [705, 89] on div "Subscribers" at bounding box center [687, 97] width 67 height 26
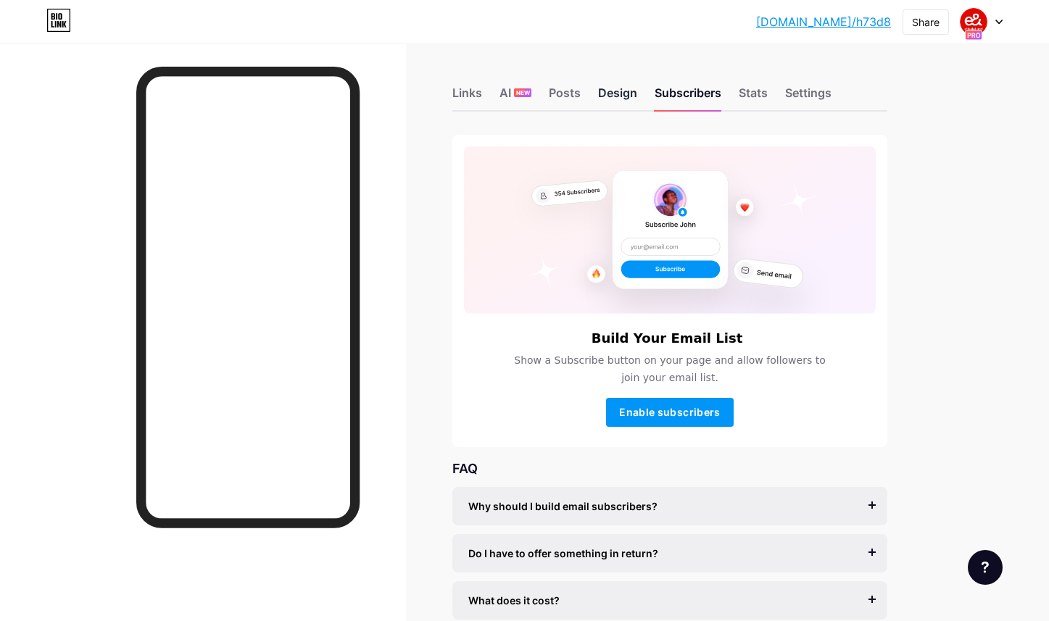
click at [632, 103] on div "Design" at bounding box center [617, 97] width 39 height 26
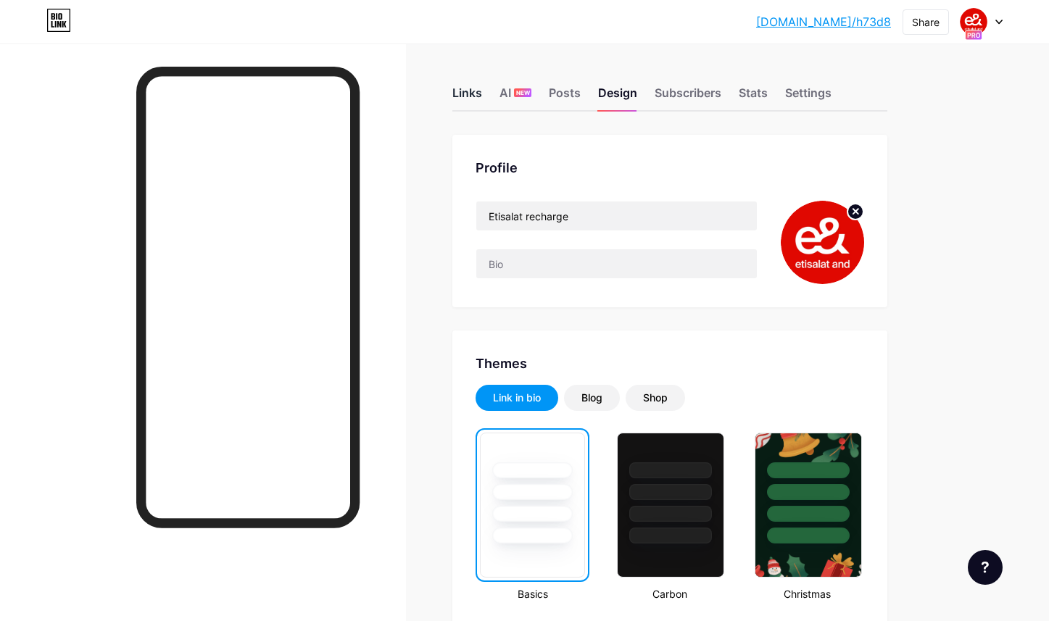
click at [462, 89] on div "Links" at bounding box center [467, 97] width 30 height 26
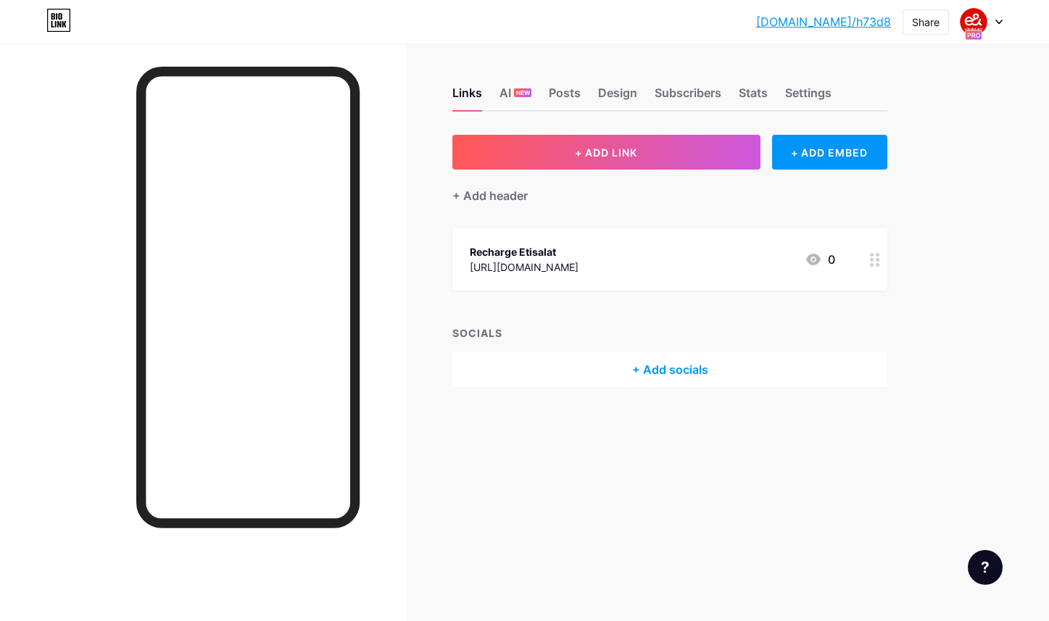
click at [707, 253] on div "Recharge Etisalat [URL][DOMAIN_NAME] 0" at bounding box center [652, 259] width 365 height 33
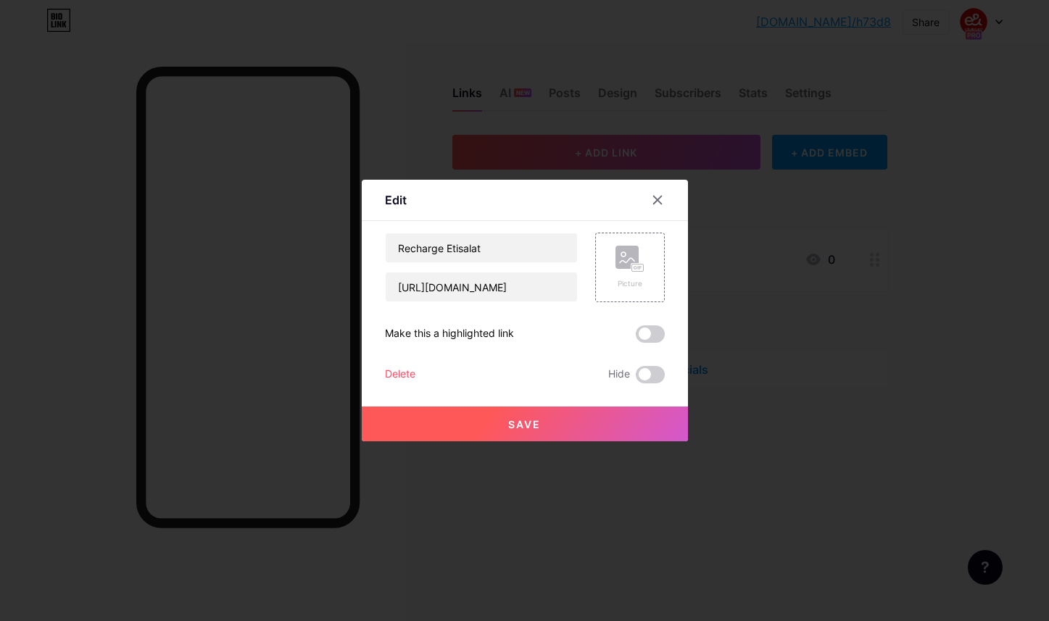
click at [663, 341] on label at bounding box center [649, 333] width 29 height 17
click at [635, 338] on input "checkbox" at bounding box center [635, 338] width 0 height 0
click at [624, 419] on button "Save" at bounding box center [525, 424] width 326 height 35
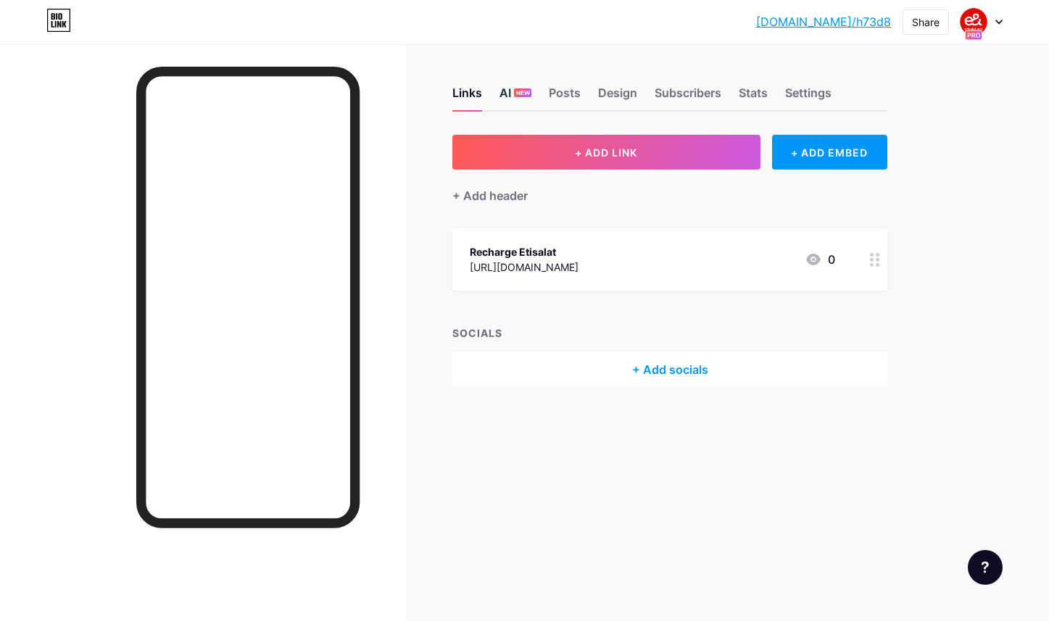
click at [525, 98] on div "AI NEW" at bounding box center [515, 97] width 32 height 26
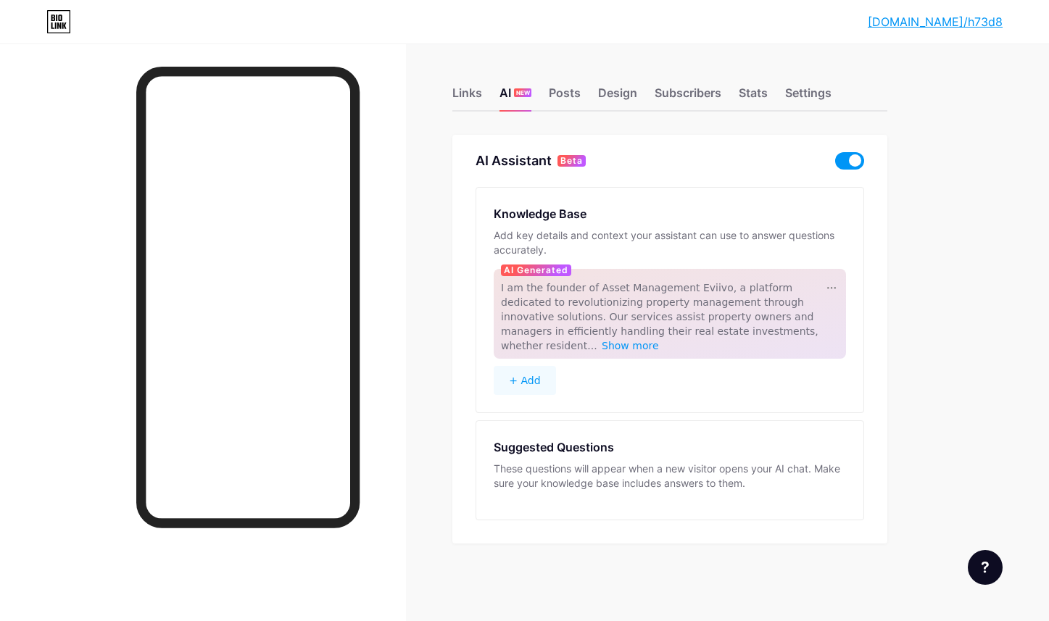
click at [850, 159] on span at bounding box center [849, 160] width 29 height 17
click at [835, 164] on input "checkbox" at bounding box center [835, 164] width 0 height 0
click at [906, 171] on div "Links AI NEW Posts Design Subscribers Stats Settings AI Assistant Beta Knowledg…" at bounding box center [474, 329] width 948 height 572
click at [842, 364] on div "Knowledge Base Add key details and context your assistant can use to answer que…" at bounding box center [669, 300] width 387 height 225
click at [543, 376] on button "+ Add" at bounding box center [524, 380] width 62 height 29
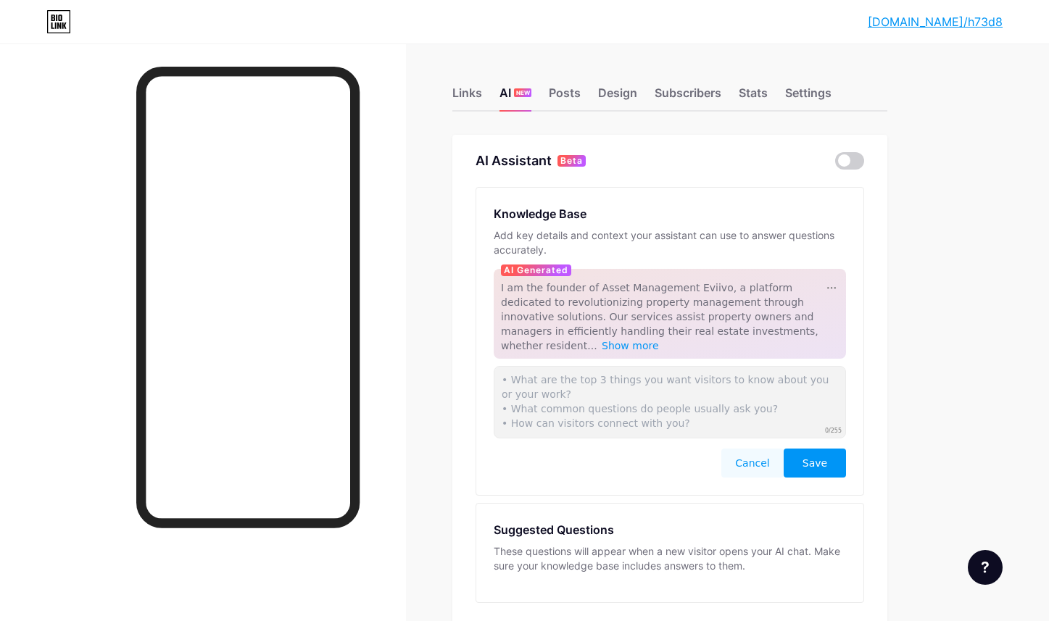
click at [823, 458] on span "Save" at bounding box center [814, 463] width 25 height 14
click at [577, 104] on div "Posts" at bounding box center [565, 97] width 32 height 26
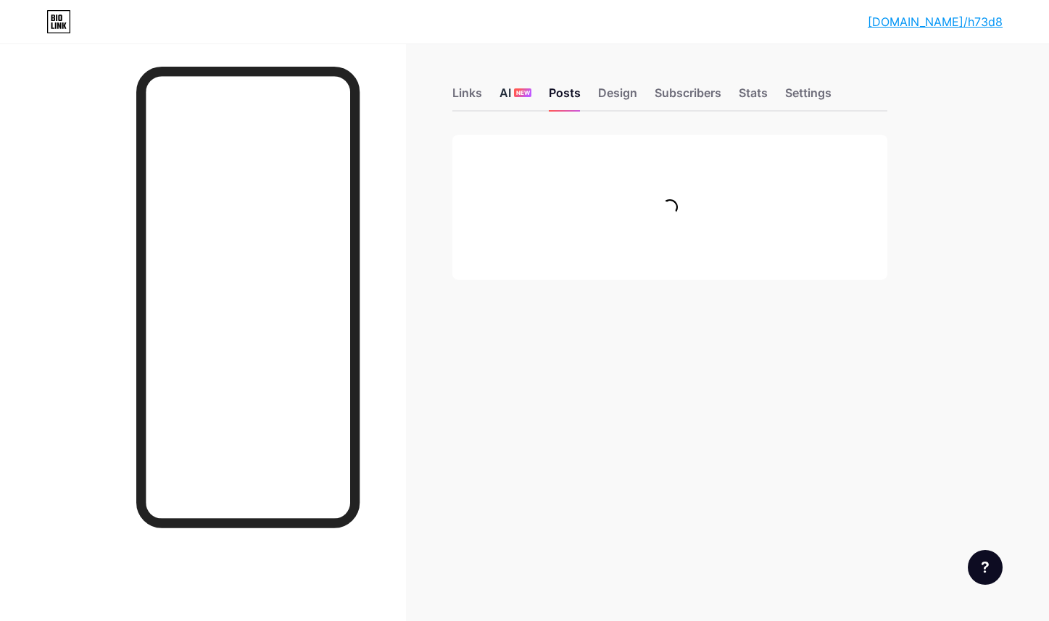
click at [506, 94] on div "AI NEW" at bounding box center [515, 97] width 32 height 26
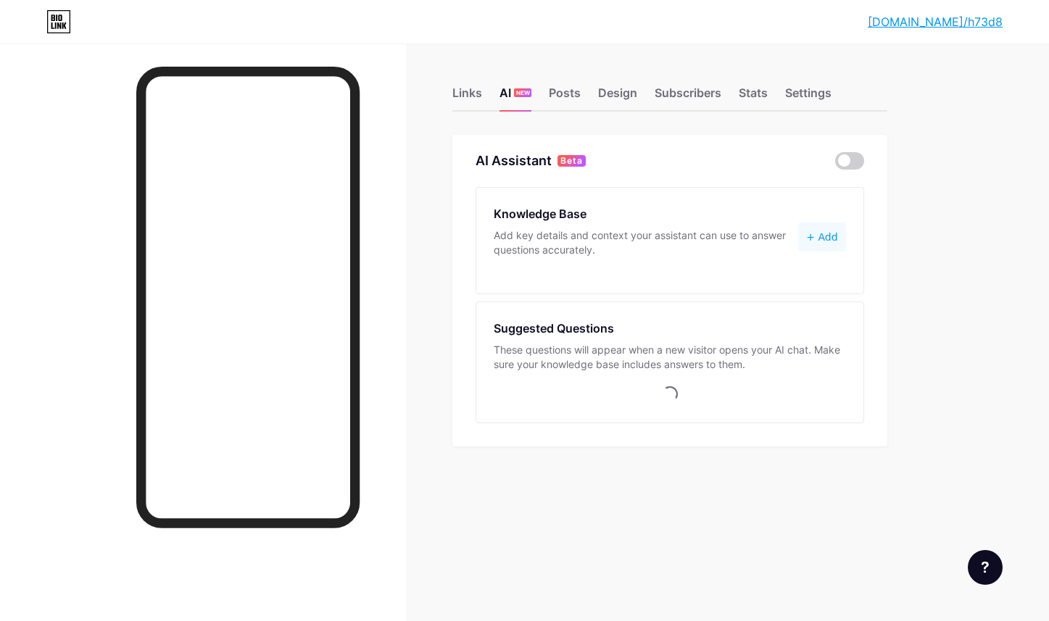
click at [946, 26] on link "[DOMAIN_NAME]/h73d8" at bounding box center [934, 21] width 135 height 17
click at [978, 563] on div at bounding box center [984, 567] width 35 height 35
click at [922, 515] on span "Chat with us" at bounding box center [893, 507] width 69 height 17
click at [985, 219] on div "[DOMAIN_NAME]/h73d8 [DOMAIN_NAME]/h73d8 Link Copied Links AI NEW Posts Design S…" at bounding box center [524, 310] width 1049 height 621
